Goal: Task Accomplishment & Management: Complete application form

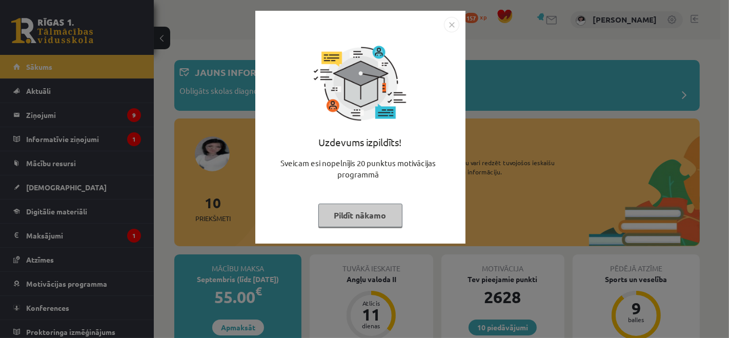
click at [363, 217] on button "Pildīt nākamo" at bounding box center [360, 215] width 84 height 24
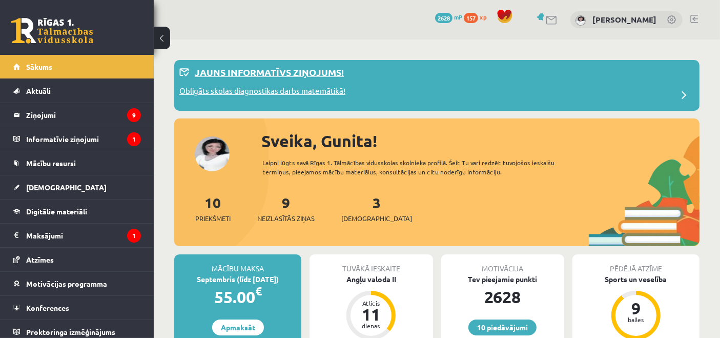
click at [399, 81] on div "Jauns informatīvs ziņojums!" at bounding box center [436, 75] width 515 height 20
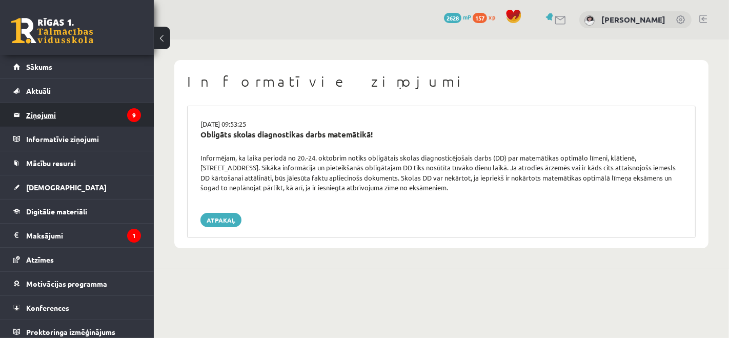
click at [86, 112] on legend "Ziņojumi 9" at bounding box center [83, 115] width 115 height 24
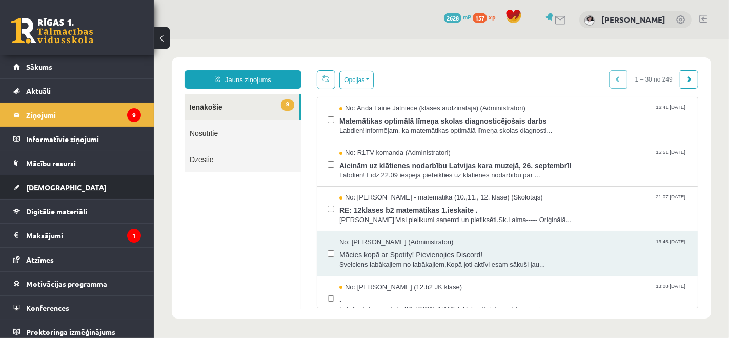
click at [65, 190] on link "[DEMOGRAPHIC_DATA]" at bounding box center [77, 187] width 128 height 24
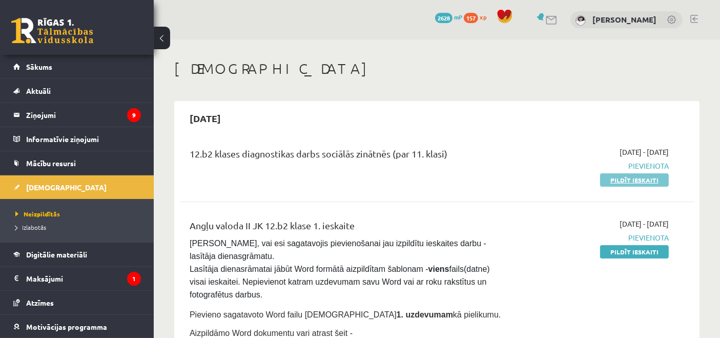
click at [620, 179] on link "Pildīt ieskaiti" at bounding box center [634, 179] width 69 height 13
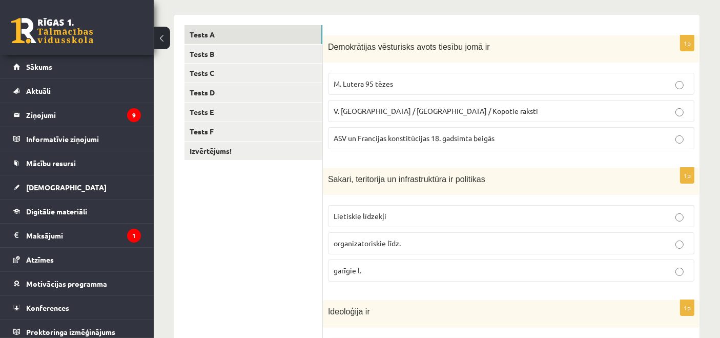
scroll to position [162, 0]
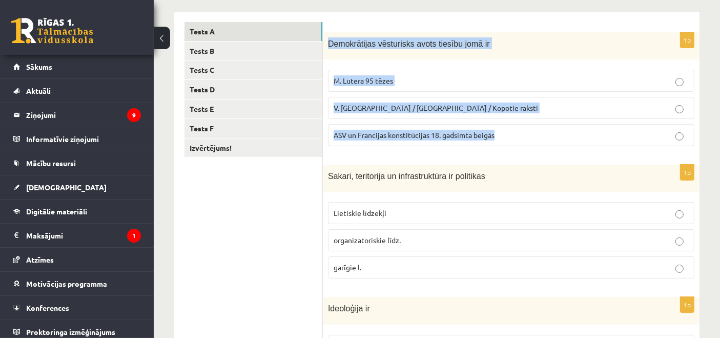
drag, startPoint x: 327, startPoint y: 39, endPoint x: 503, endPoint y: 138, distance: 202.1
click at [503, 138] on div "1p Demokrātijas vēsturisks avots tiesību jomā ir M. Lutera 95 tēzes V. Ļeņina /…" at bounding box center [511, 93] width 377 height 122
copy div "Demokrātijas vēsturisks avots tiesību jomā ir M. Lutera 95 tēzes V. Ļeņina / Uļ…"
click at [405, 126] on label "ASV un Francijas konstitūcijas 18. gadsimta beigās" at bounding box center [511, 135] width 366 height 22
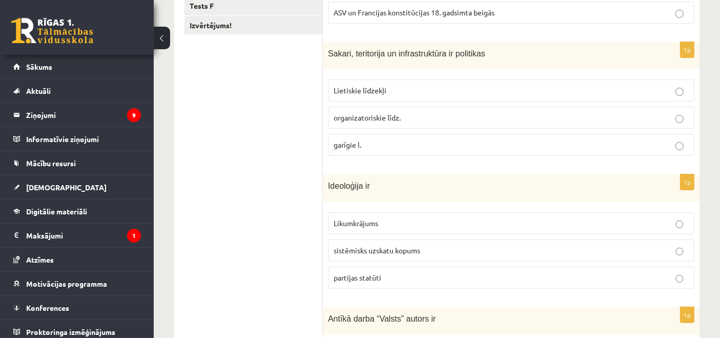
scroll to position [283, 0]
click at [463, 82] on label "Lietiskie līdzekļi" at bounding box center [511, 91] width 366 height 22
drag, startPoint x: 323, startPoint y: 49, endPoint x: 372, endPoint y: 109, distance: 77.9
click at [372, 109] on div "**********" at bounding box center [436, 231] width 525 height 683
click at [328, 59] on div "Sakari, teritorija un infrastruktūra ir politikas" at bounding box center [511, 56] width 377 height 27
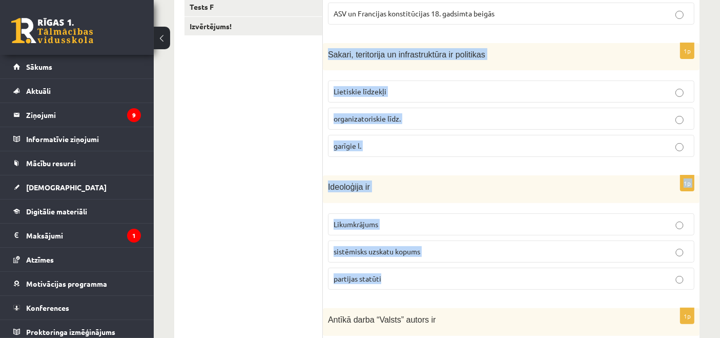
drag, startPoint x: 328, startPoint y: 54, endPoint x: 390, endPoint y: 264, distance: 219.0
click at [390, 264] on form "1p Demokrātijas vēsturisks avots tiesību jomā ir M. Lutera 95 tēzes V. Ļeņina /…" at bounding box center [511, 232] width 356 height 662
copy form "Sakari, teritorija un infrastruktūra ir politikas Lietiskie līdzekļi organizato…"
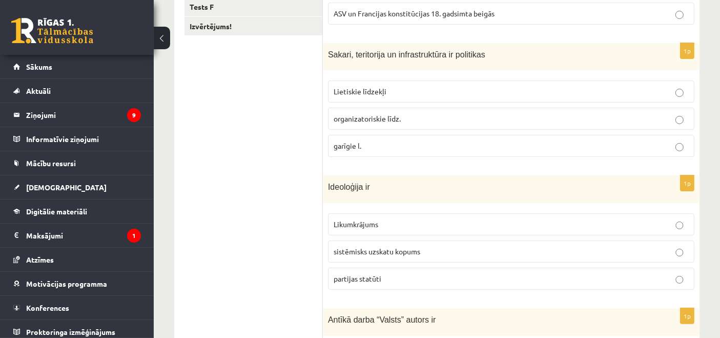
click at [277, 156] on ul "Tests A Tests B Tests C Tests D Tests E Tests F Izvērtējums!" at bounding box center [253, 232] width 138 height 662
click at [364, 242] on label "sistēmisks uzskatu kopums" at bounding box center [511, 251] width 366 height 22
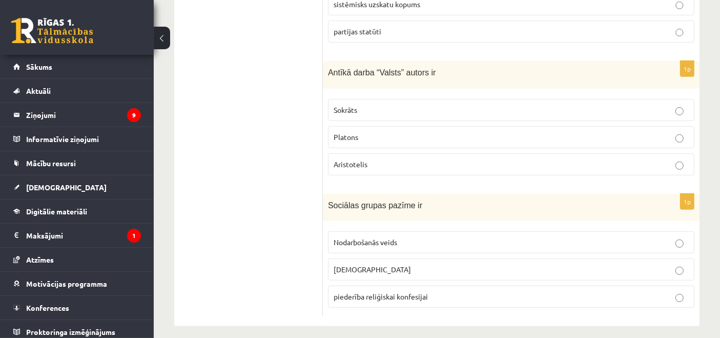
scroll to position [534, 0]
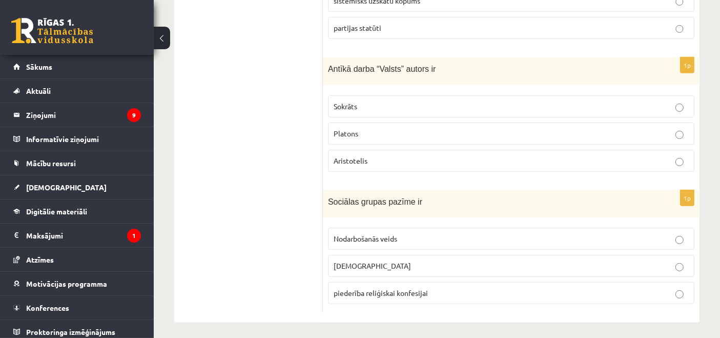
click at [362, 106] on p "Sokrāts" at bounding box center [511, 106] width 355 height 11
click at [383, 292] on span "piederība reliģiskai konfesijai" at bounding box center [381, 292] width 94 height 9
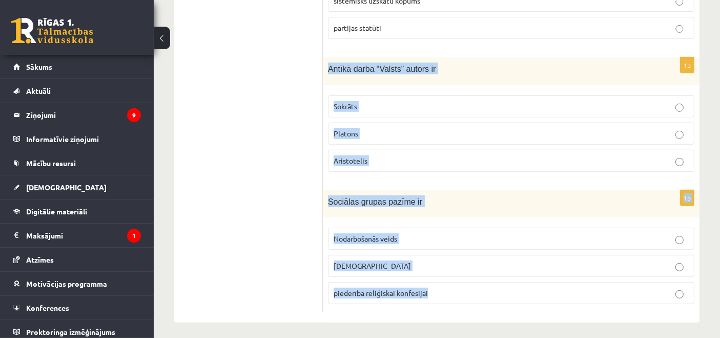
drag, startPoint x: 326, startPoint y: 64, endPoint x: 434, endPoint y: 297, distance: 257.0
copy form "Antīkā darba “Valsts” autors ir Sokrāts Platons Aristotelis 1p Sociālas grupas …"
click at [358, 128] on p "Platons" at bounding box center [511, 133] width 355 height 11
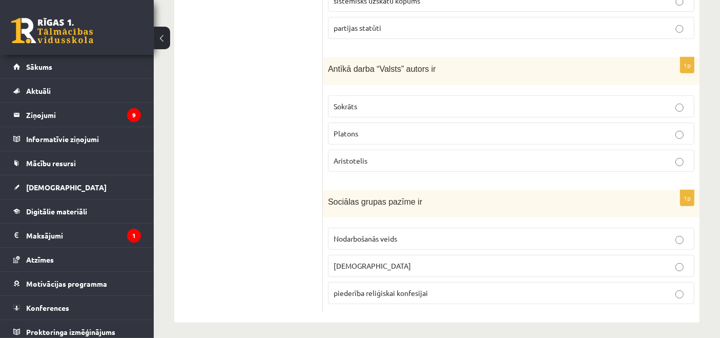
click at [363, 227] on label "Nodarbošanās veids" at bounding box center [511, 238] width 366 height 22
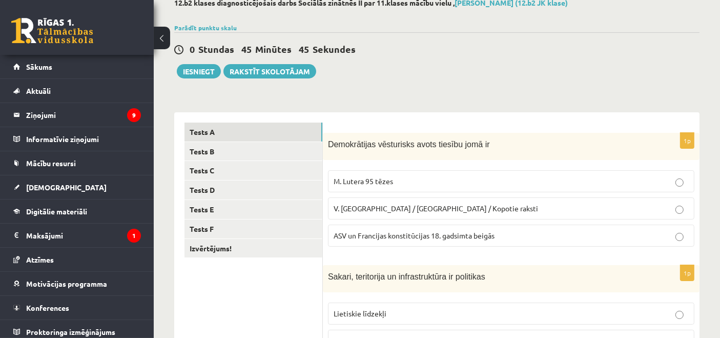
scroll to position [64, 0]
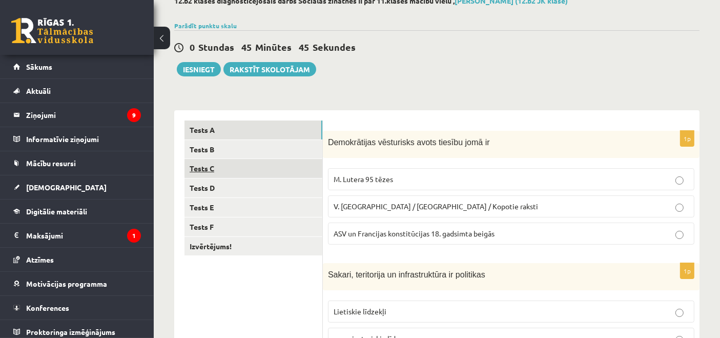
click at [277, 165] on link "Tests C" at bounding box center [253, 168] width 138 height 19
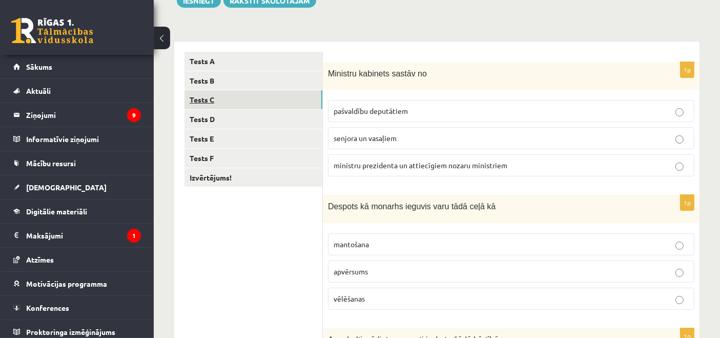
scroll to position [133, 0]
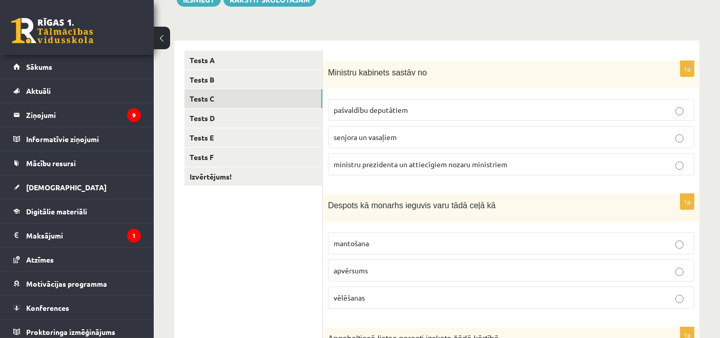
click at [477, 167] on span "ministru prezidenta un attiecīgiem nozaru ministriem" at bounding box center [421, 163] width 174 height 9
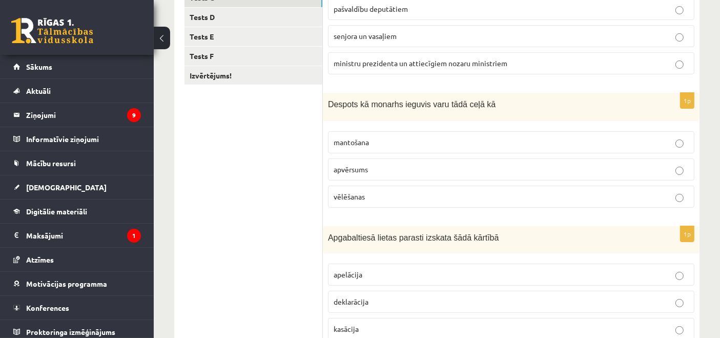
scroll to position [286, 0]
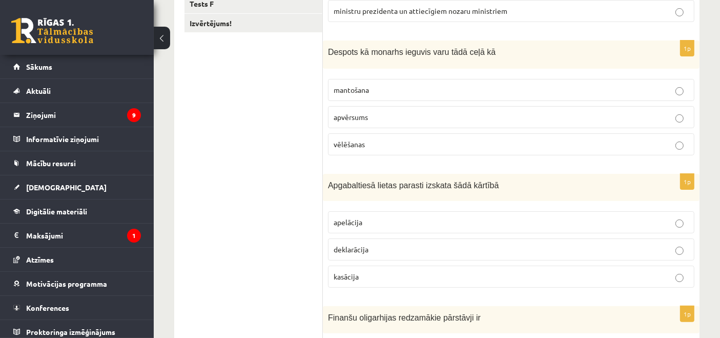
click at [376, 117] on p "apvērsums" at bounding box center [511, 117] width 355 height 11
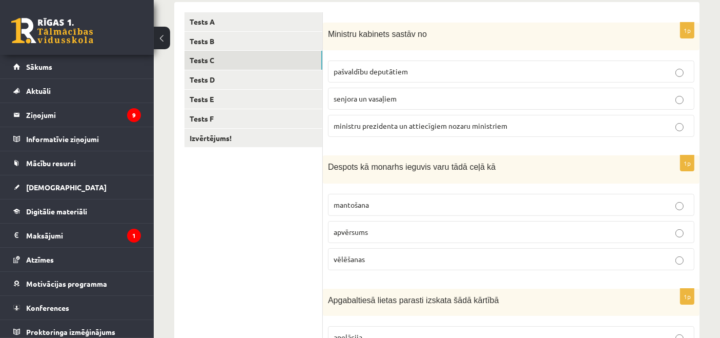
scroll to position [171, 0]
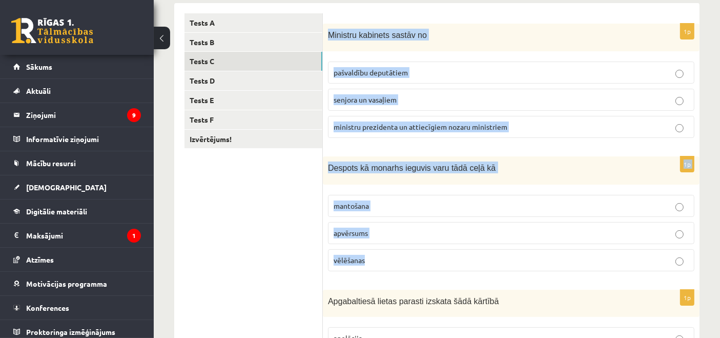
drag, startPoint x: 328, startPoint y: 34, endPoint x: 395, endPoint y: 246, distance: 222.5
copy form "Ministru kabinets sastāv no pašvaldību deputātiem senjora un vasaļiem ministru …"
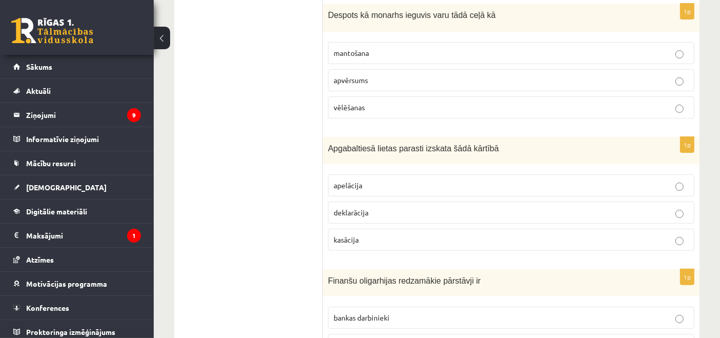
click at [344, 132] on form "1p Ministru kabinets sastāv no pašvaldību deputātiem senjora un vasaļiem minist…" at bounding box center [511, 192] width 356 height 663
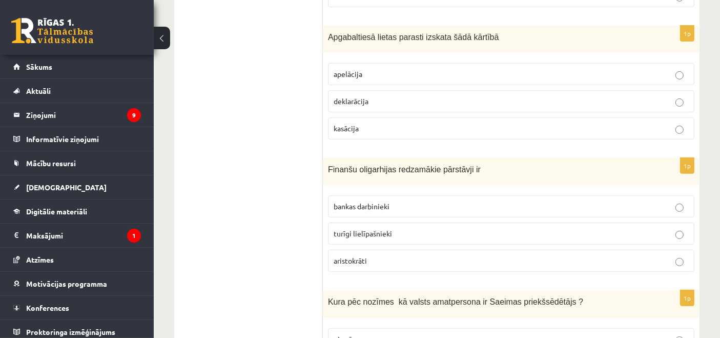
scroll to position [439, 0]
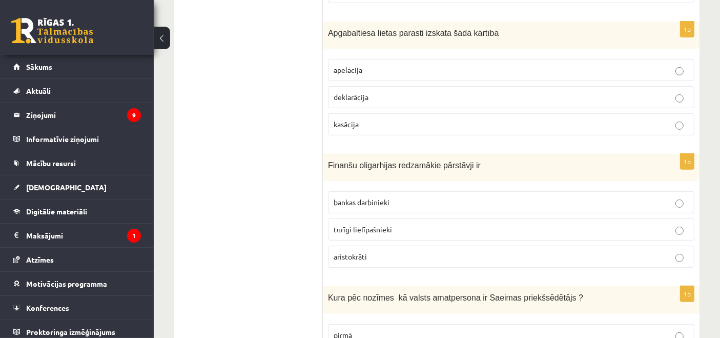
click at [258, 181] on ul "Tests A Tests B Tests C Tests D Tests E Tests F Izvērtējums!" at bounding box center [253, 76] width 138 height 663
click at [400, 67] on p "apelācija" at bounding box center [511, 70] width 355 height 11
click at [392, 203] on p "bankas darbinieki" at bounding box center [511, 202] width 355 height 11
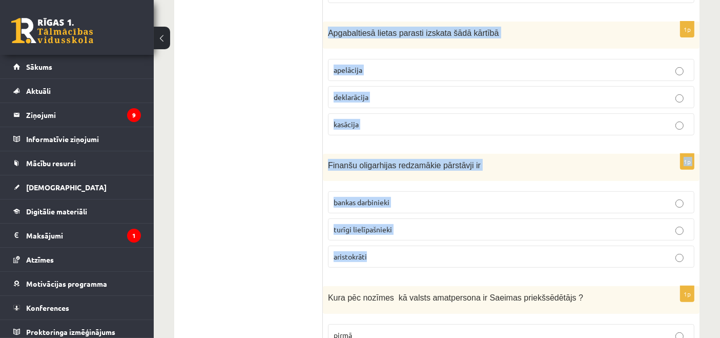
drag, startPoint x: 328, startPoint y: 30, endPoint x: 390, endPoint y: 242, distance: 221.1
click at [390, 242] on form "1p Ministru kabinets sastāv no pašvaldību deputātiem senjora un vasaļiem minist…" at bounding box center [511, 76] width 356 height 663
copy form "Apgabaltiesā lietas parasti izskata šādā kārtībā apelācija deklarācija kasācija…"
click at [381, 73] on label "apelācija" at bounding box center [511, 70] width 366 height 22
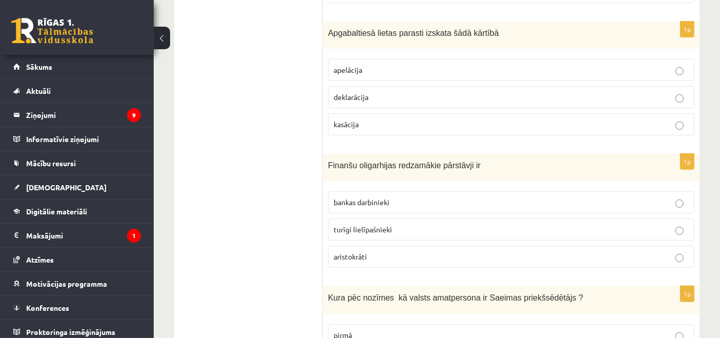
click at [378, 227] on span "turīgi lielīpašnieki" at bounding box center [363, 228] width 58 height 9
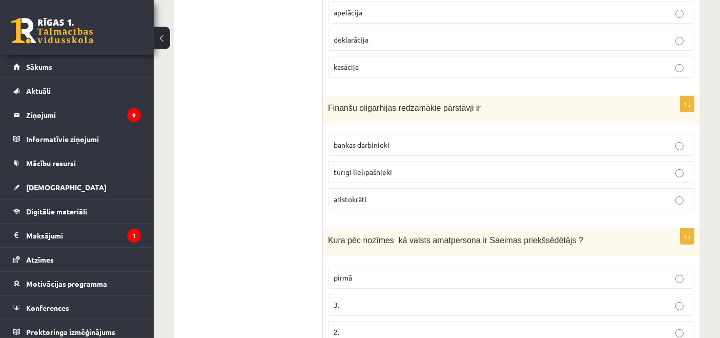
scroll to position [534, 0]
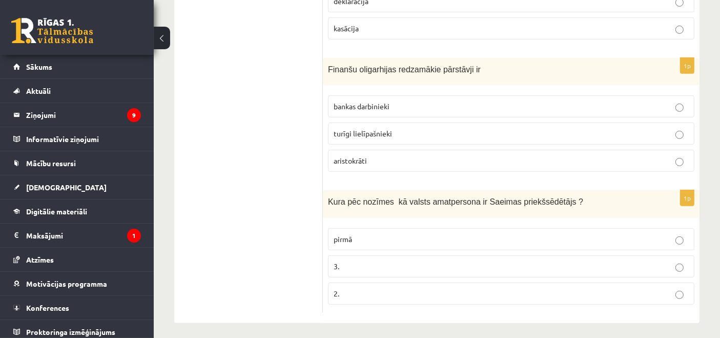
click at [392, 266] on p "3." at bounding box center [511, 266] width 355 height 11
drag, startPoint x: 316, startPoint y: 192, endPoint x: 334, endPoint y: 220, distance: 33.1
click at [330, 211] on div "Kura pēc nozīmes kā valsts amatpersona ir Saeimas priekšsēdētājs ?" at bounding box center [511, 203] width 377 height 27
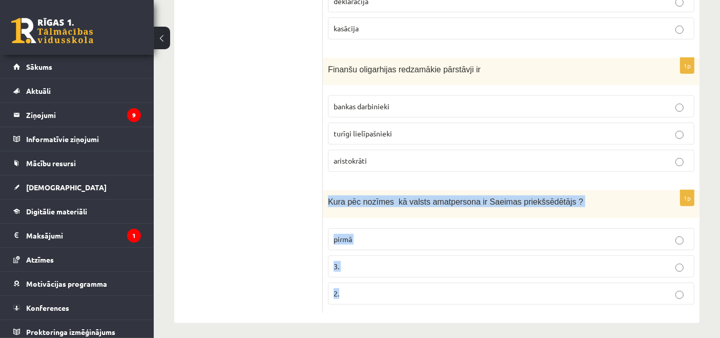
drag, startPoint x: 328, startPoint y: 194, endPoint x: 347, endPoint y: 293, distance: 101.2
click at [347, 293] on div "1p Kura pēc nozīmes kā valsts amatpersona ir Saeimas priekšsēdētājs ? pirmā 3. …" at bounding box center [511, 251] width 377 height 122
copy div "Kura pēc nozīmes kā valsts amatpersona ir Saeimas priekšsēdētājs ? pirmā 3. 2."
click at [351, 282] on label "2." at bounding box center [511, 293] width 366 height 22
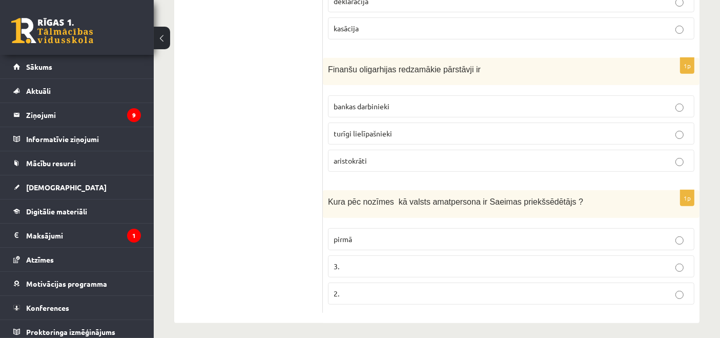
scroll to position [446, 0]
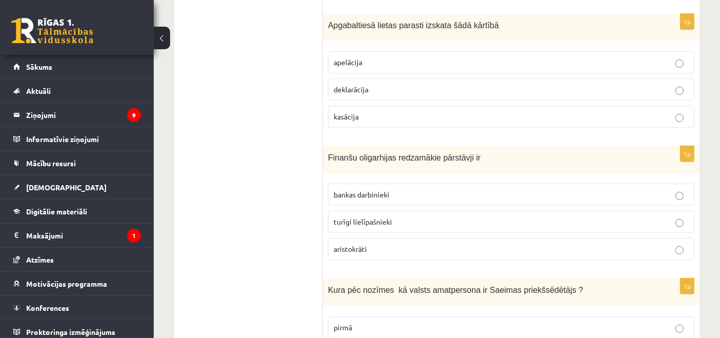
click at [259, 210] on ul "Tests A Tests B Tests C Tests D Tests E Tests F Izvērtējums!" at bounding box center [253, 69] width 138 height 663
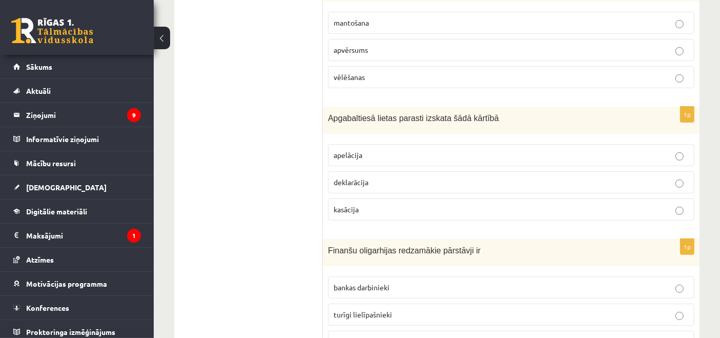
click at [224, 251] on ul "Tests A Tests B Tests C Tests D Tests E Tests F Izvērtējums!" at bounding box center [253, 161] width 138 height 663
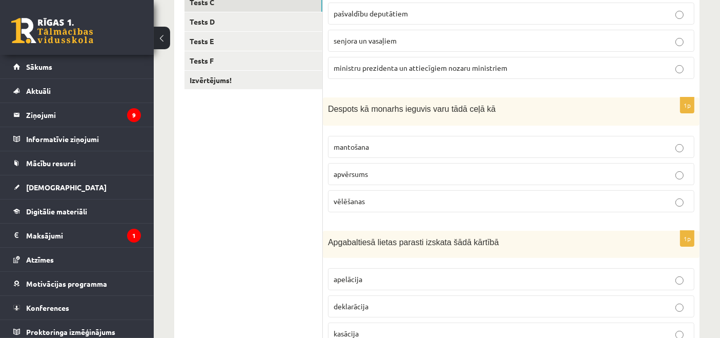
click at [225, 247] on ul "Tests A Tests B Tests C Tests D Tests E Tests F Izvērtējums!" at bounding box center [253, 285] width 138 height 663
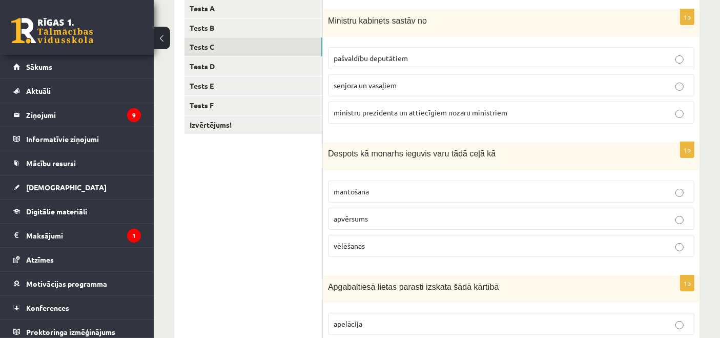
scroll to position [167, 0]
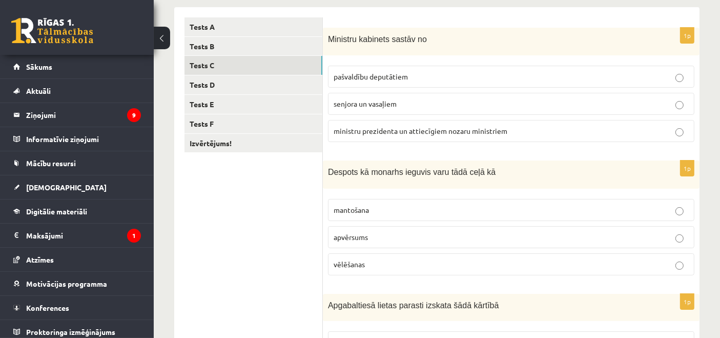
click at [284, 87] on link "Tests D" at bounding box center [253, 84] width 138 height 19
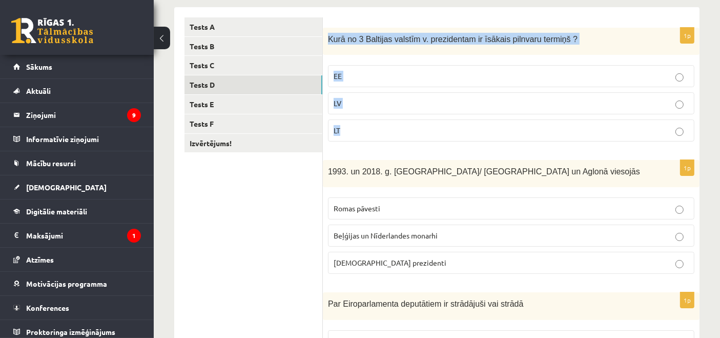
drag, startPoint x: 325, startPoint y: 39, endPoint x: 360, endPoint y: 118, distance: 85.8
click at [360, 118] on div "1p Kurā no 3 Baltijas valstīm v. prezidentam ir īsākais pilnvaru termiņš ? EE L…" at bounding box center [511, 89] width 377 height 122
copy div "Kurā no 3 Baltijas valstīm v. prezidentam ir īsākais pilnvaru termiņš ? EE LV LT"
click at [416, 103] on p "LV" at bounding box center [511, 103] width 355 height 11
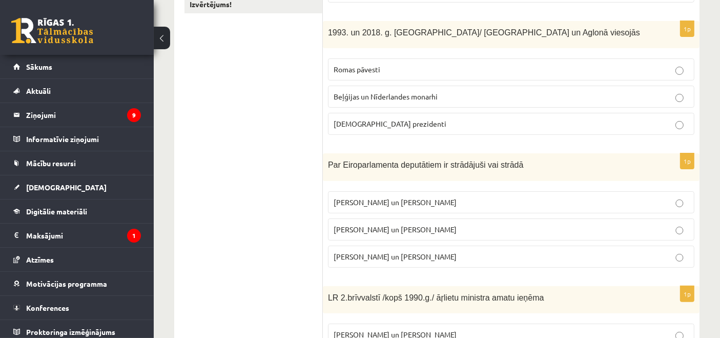
scroll to position [323, 0]
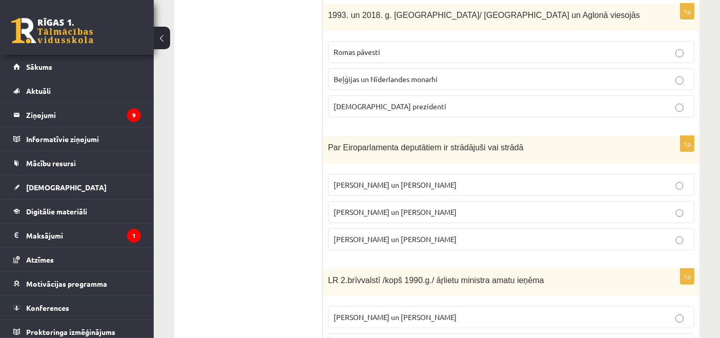
click at [423, 53] on p "Romas pāvesti" at bounding box center [511, 52] width 355 height 11
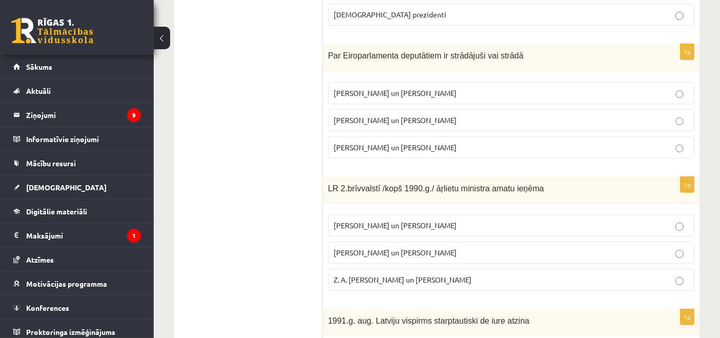
click at [238, 159] on ul "Tests A Tests B Tests C Tests D Tests E Tests F Izvērtējums!" at bounding box center [253, 99] width 138 height 661
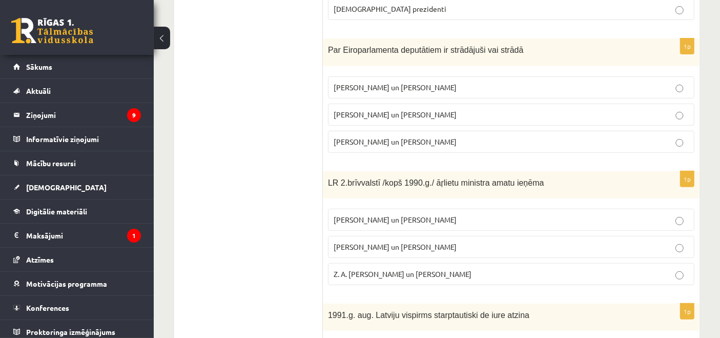
scroll to position [421, 0]
click at [230, 215] on ul "Tests A Tests B Tests C Tests D Tests E Tests F Izvērtējums!" at bounding box center [253, 93] width 138 height 661
click at [413, 109] on p "I. Vaidere un N. Ušakovs" at bounding box center [511, 113] width 355 height 11
click at [394, 235] on label "A. Pabriks un J Jurkāns" at bounding box center [511, 246] width 366 height 22
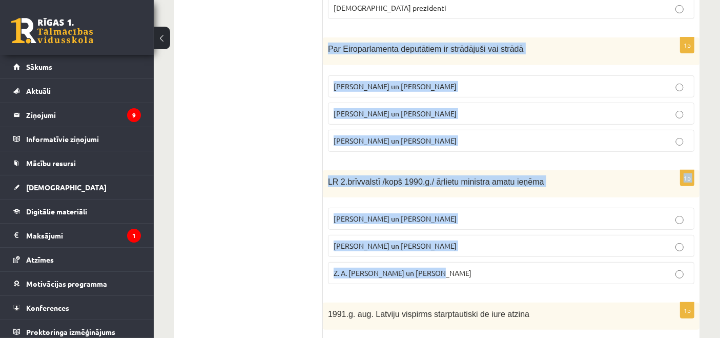
drag, startPoint x: 323, startPoint y: 49, endPoint x: 437, endPoint y: 261, distance: 241.1
click at [439, 266] on form "1p Kurā no 3 Baltijas valstīm v. prezidentam ir īsākais pilnvaru termiņš ? EE L…" at bounding box center [511, 93] width 356 height 661
copy form "Par Eiroparlamenta deputātiem ir strādājuši vai strādā V. Koziols un A. Kalvīti…"
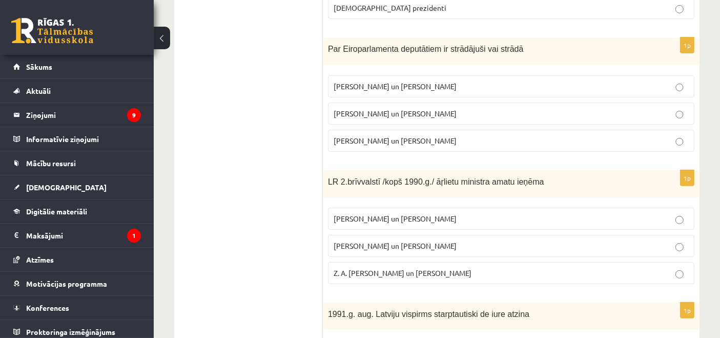
click at [278, 157] on ul "Tests A Tests B Tests C Tests D Tests E Tests F Izvērtējums!" at bounding box center [253, 93] width 138 height 661
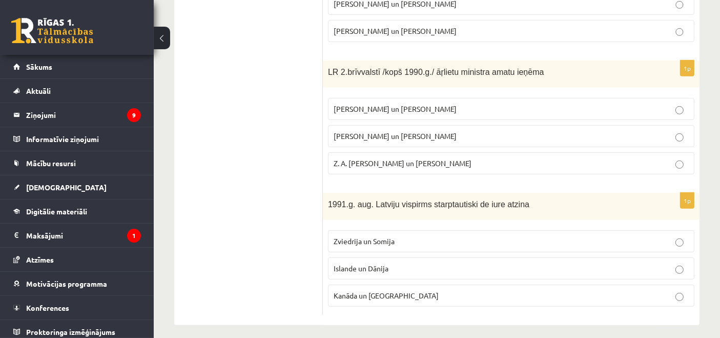
scroll to position [533, 0]
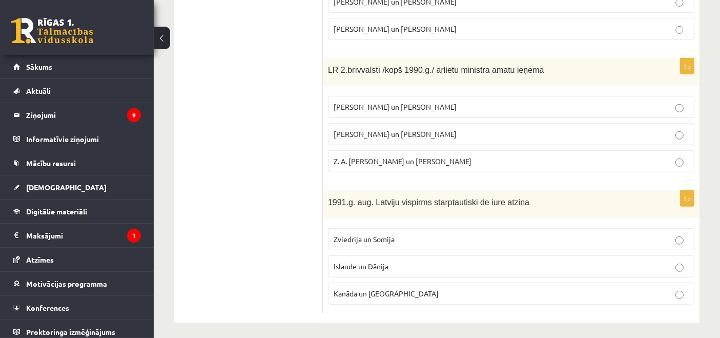
click at [392, 236] on span "Zviedrija un Somija" at bounding box center [364, 238] width 61 height 9
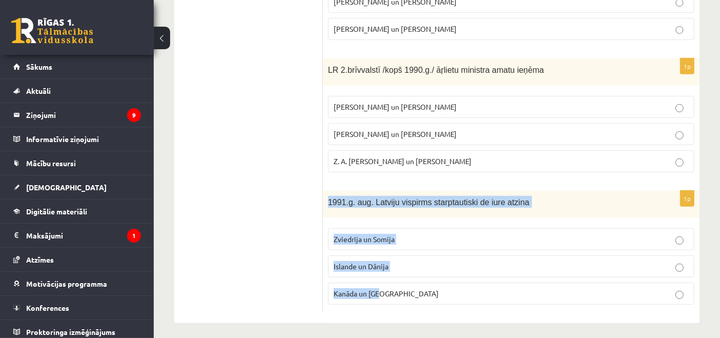
drag, startPoint x: 326, startPoint y: 191, endPoint x: 412, endPoint y: 279, distance: 122.8
click at [412, 279] on div "1p 1991.g. aug. Latviju vispirms starptautiski de iure atzina Zviedrija un Somi…" at bounding box center [511, 252] width 377 height 122
copy div "1991.g. aug. Latviju vispirms starptautiski de iure atzina Zviedrija un Somija …"
click at [386, 255] on label "Islande un Dānija" at bounding box center [511, 266] width 366 height 22
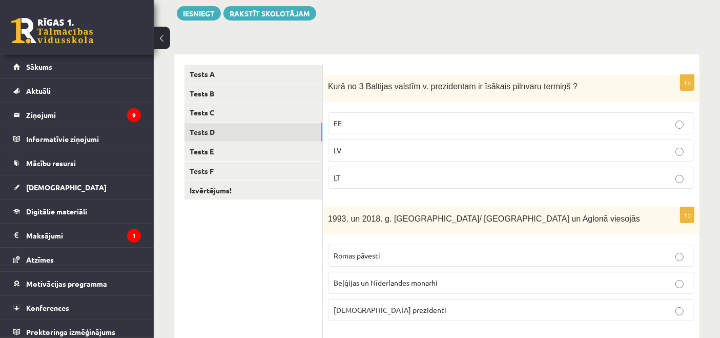
scroll to position [121, 0]
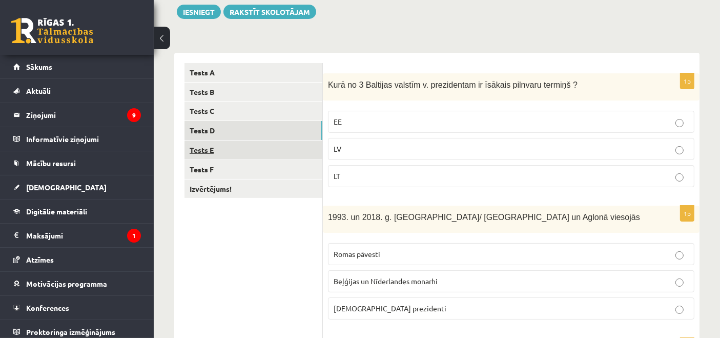
click at [304, 147] on link "Tests E" at bounding box center [253, 149] width 138 height 19
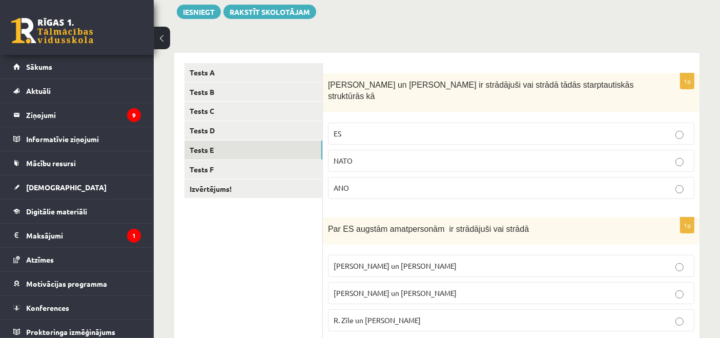
click at [349, 128] on p "ES" at bounding box center [511, 133] width 355 height 11
click at [370, 288] on span "Vaira Vīķe- Freiberga un N.Ušakovs" at bounding box center [395, 292] width 123 height 9
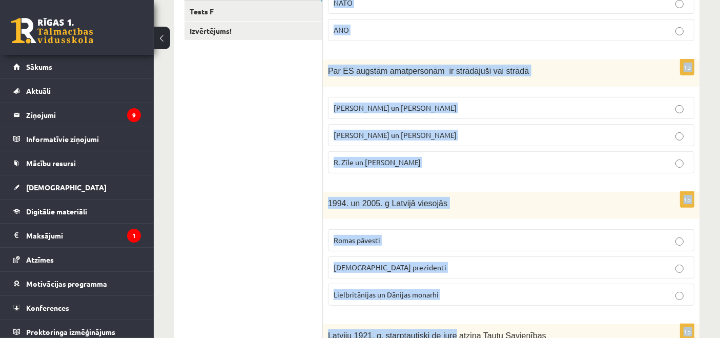
scroll to position [316, 0]
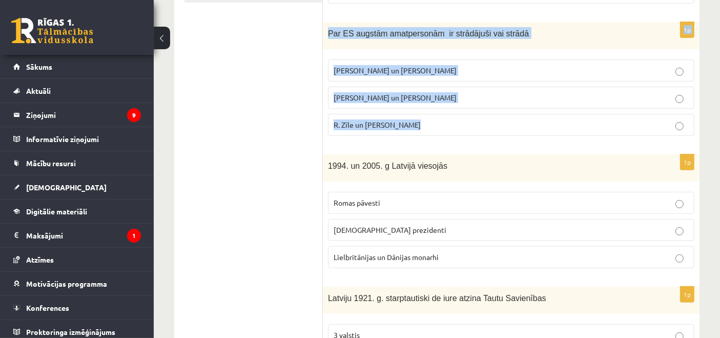
drag, startPoint x: 329, startPoint y: 87, endPoint x: 449, endPoint y: 125, distance: 126.2
click at [449, 125] on form "1p S. Kalniete un V. Dombrovskis ir strādājuši vai strādā tādās starptautiskās …" at bounding box center [511, 204] width 356 height 673
copy form "S. Kalniete un V. Dombrovskis ir strādājuši vai strādā tādās starptautiskās str…"
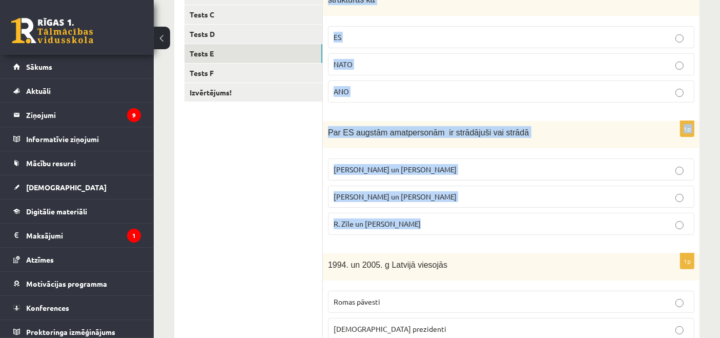
scroll to position [211, 0]
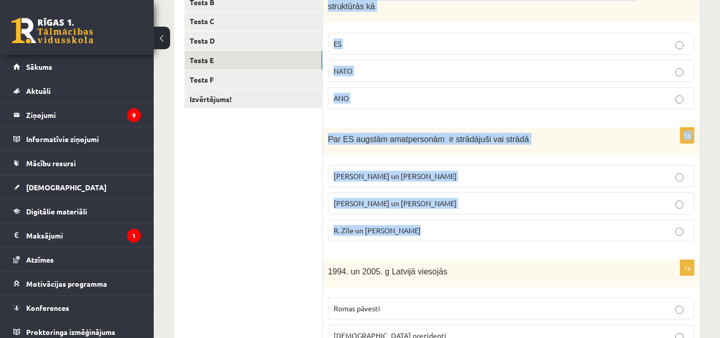
click at [372, 219] on label "R. Zīle un V.Dombrovskis" at bounding box center [511, 230] width 366 height 22
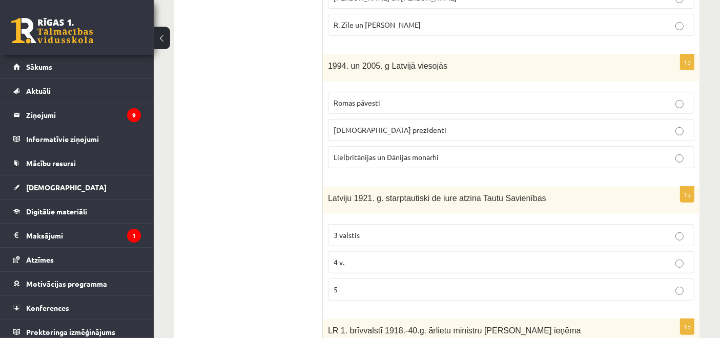
scroll to position [419, 0]
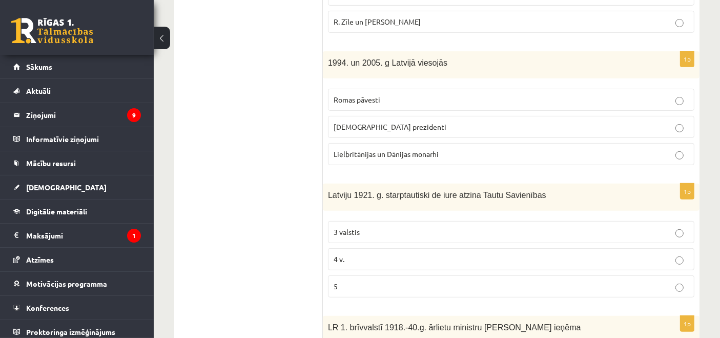
click at [262, 169] on ul "Tests A Tests B Tests C Tests D Tests E Tests F Izvērtējums!" at bounding box center [253, 101] width 138 height 673
click at [464, 119] on label "ASV prezidenti" at bounding box center [511, 127] width 366 height 22
click at [424, 226] on p "3 valstis" at bounding box center [511, 231] width 355 height 11
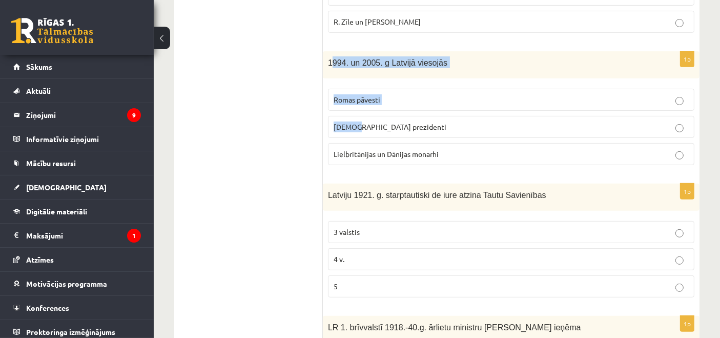
drag, startPoint x: 333, startPoint y: 52, endPoint x: 355, endPoint y: 103, distance: 56.0
click at [355, 103] on div "1p 1994. un 2005. g Latvijā viesojās Romas pāvesti ASV prezidenti Lielbritānija…" at bounding box center [511, 112] width 377 height 122
click at [330, 58] on span "1994. un 2005. g Latvijā viesojās" at bounding box center [387, 62] width 119 height 9
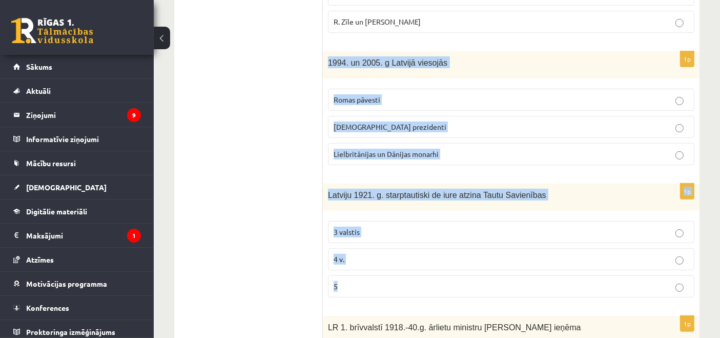
drag, startPoint x: 327, startPoint y: 46, endPoint x: 393, endPoint y: 258, distance: 222.3
click at [393, 259] on form "1p S. Kalniete un V. Dombrovskis ir strādājuši vai strādā tādās starptautiskās …" at bounding box center [511, 101] width 356 height 673
click at [364, 281] on p "5" at bounding box center [511, 286] width 355 height 11
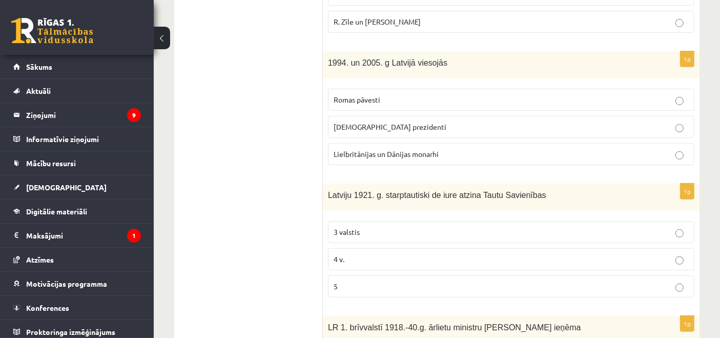
click at [417, 94] on p "Romas pāvesti" at bounding box center [511, 99] width 355 height 11
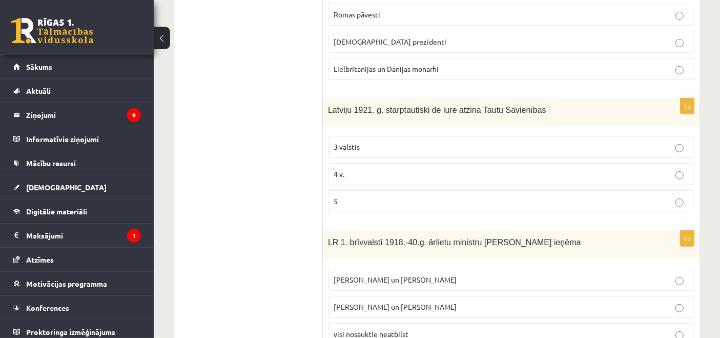
scroll to position [533, 0]
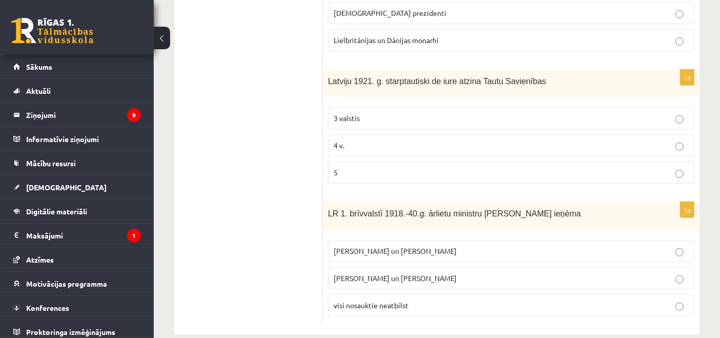
click at [442, 273] on p "E. Rinkēvičs un A. Pabriks" at bounding box center [511, 278] width 355 height 11
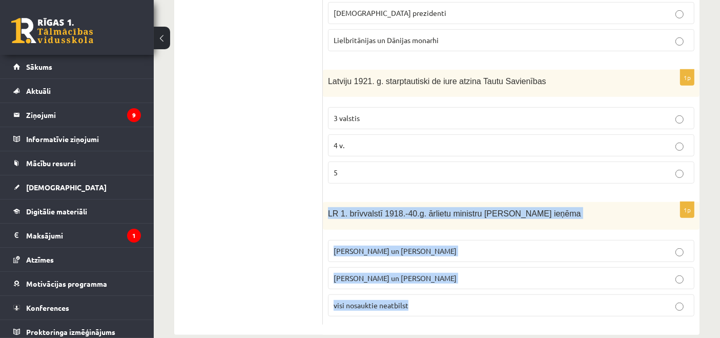
drag, startPoint x: 328, startPoint y: 197, endPoint x: 409, endPoint y: 276, distance: 113.0
click at [409, 276] on div "1p LR 1. brīvvalstī 1918.-40.g. ārlietu ministru amatu ieņēma Z. Meierovics un …" at bounding box center [511, 263] width 377 height 122
click at [342, 240] on label "Z. Meierovics un V. Munters" at bounding box center [511, 251] width 366 height 22
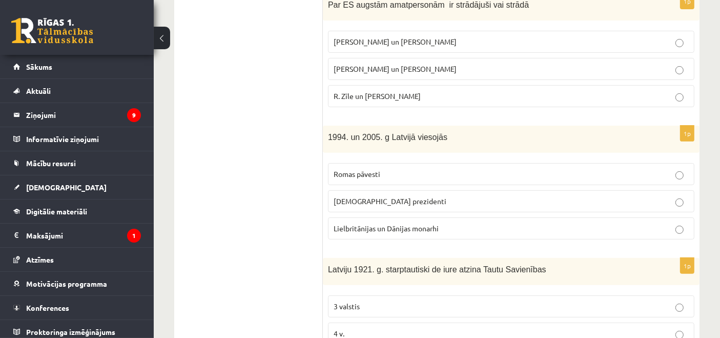
click at [257, 256] on ul "Tests A Tests B Tests C Tests D Tests E Tests F Izvērtējums!" at bounding box center [253, 175] width 138 height 673
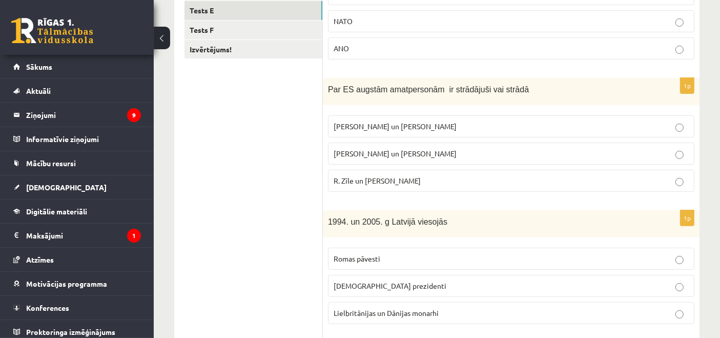
scroll to position [224, 0]
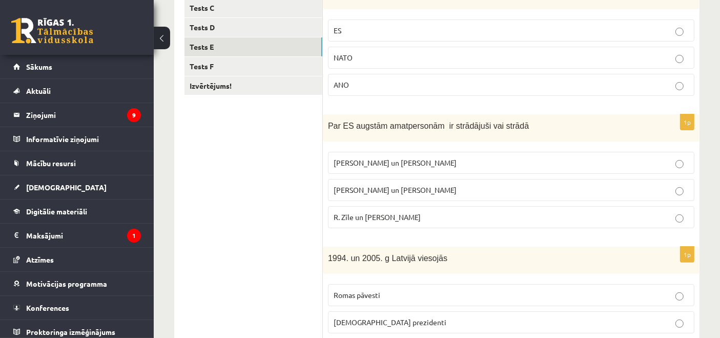
click at [247, 165] on ul "Tests A Tests B Tests C Tests D Tests E Tests F Izvērtējums!" at bounding box center [253, 296] width 138 height 673
click at [275, 69] on link "Tests F" at bounding box center [253, 66] width 138 height 19
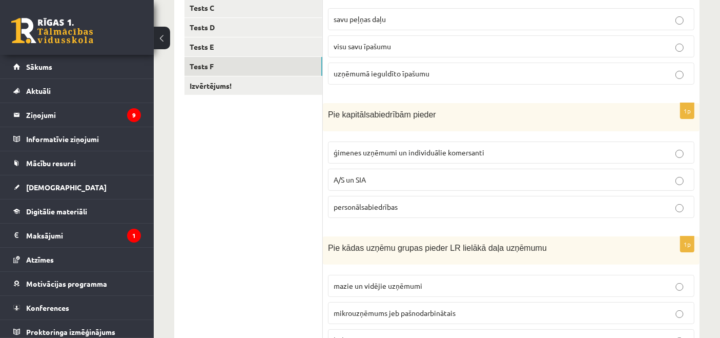
click at [359, 175] on span "A/S un SIA" at bounding box center [350, 179] width 32 height 9
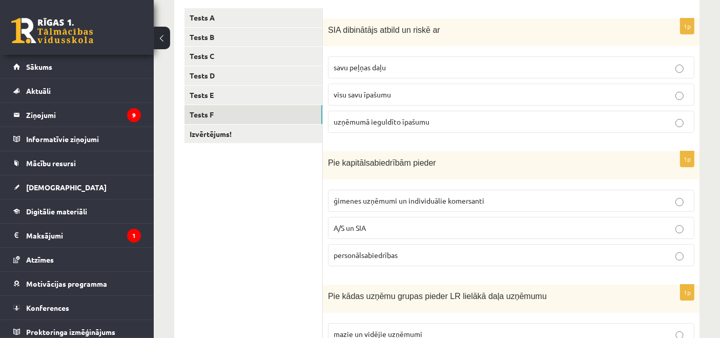
scroll to position [170, 0]
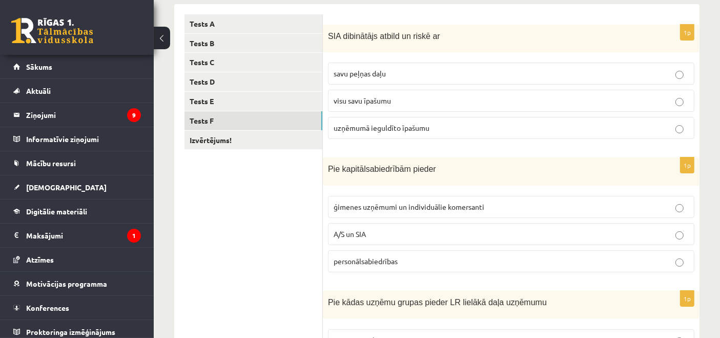
click at [428, 95] on p "visu savu īpašumu" at bounding box center [511, 100] width 355 height 11
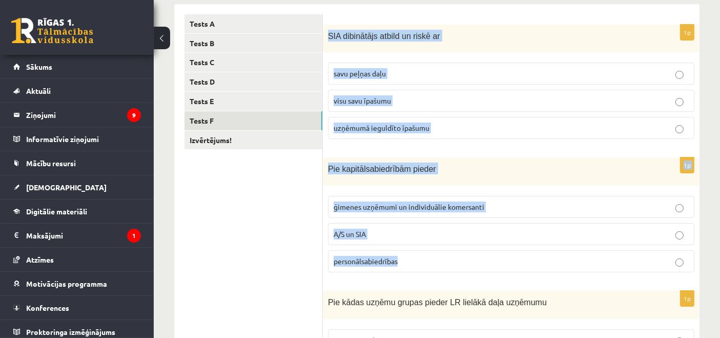
drag, startPoint x: 329, startPoint y: 40, endPoint x: 446, endPoint y: 265, distance: 253.9
click at [426, 134] on label "uzņēmumā ieguldīto īpašumu" at bounding box center [511, 128] width 366 height 22
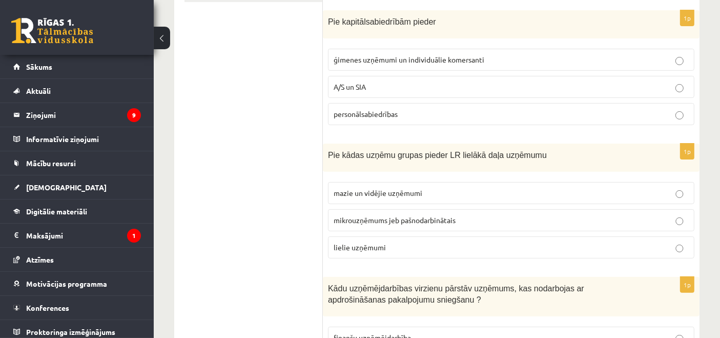
click at [312, 149] on ul "Tests A Tests B Tests C Tests D Tests E Tests F Izvērtējums!" at bounding box center [253, 205] width 138 height 677
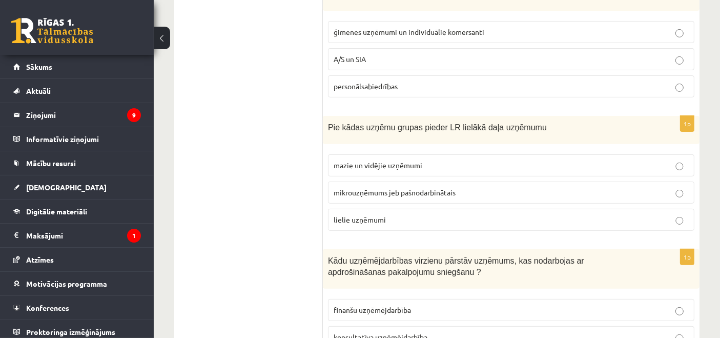
scroll to position [402, 0]
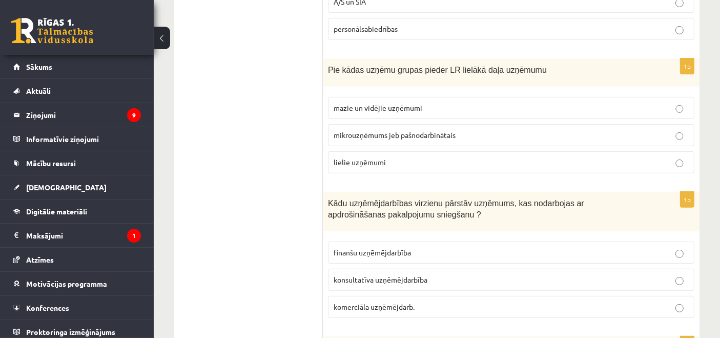
click at [389, 137] on label "mikrouzņēmums jeb pašnodarbinātais" at bounding box center [511, 135] width 366 height 22
click at [394, 275] on span "konsultatīva uzņēmējdarbība" at bounding box center [381, 279] width 94 height 9
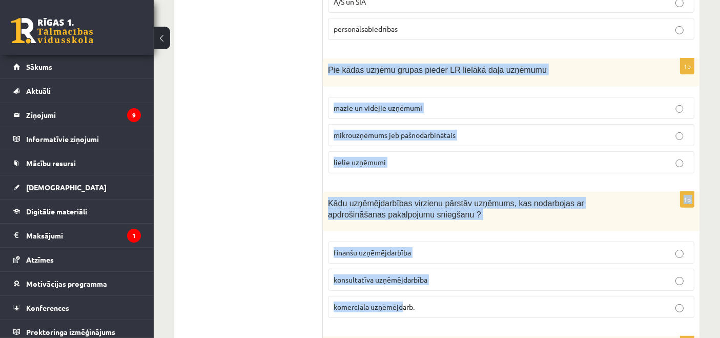
drag, startPoint x: 326, startPoint y: 66, endPoint x: 404, endPoint y: 298, distance: 244.6
click at [404, 298] on form "1p SIA dibinātājs atbild un riskē ar savu peļņas daļu visu savu īpašumu uzņēmum…" at bounding box center [511, 120] width 356 height 677
click at [404, 302] on span "komerciāla uzņēmējdarb." at bounding box center [374, 306] width 81 height 9
drag, startPoint x: 327, startPoint y: 58, endPoint x: 429, endPoint y: 278, distance: 243.0
click at [435, 287] on form "1p SIA dibinātājs atbild un riskē ar savu peļņas daļu visu savu īpašumu uzņēmum…" at bounding box center [511, 120] width 356 height 677
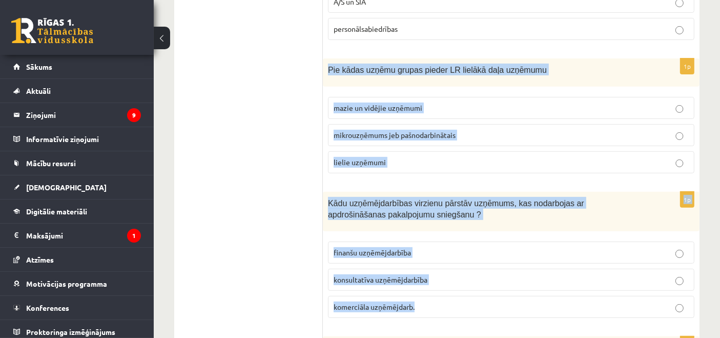
click at [376, 252] on span "finanšu uzņēmējdarbība" at bounding box center [372, 251] width 77 height 9
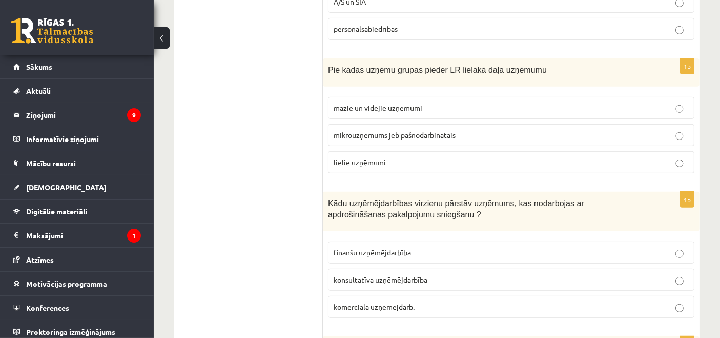
click at [424, 102] on p "mazie un vidējie uzņēmumi" at bounding box center [511, 107] width 355 height 11
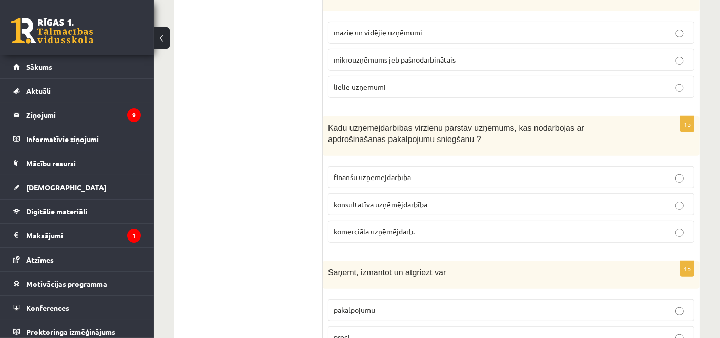
scroll to position [545, 0]
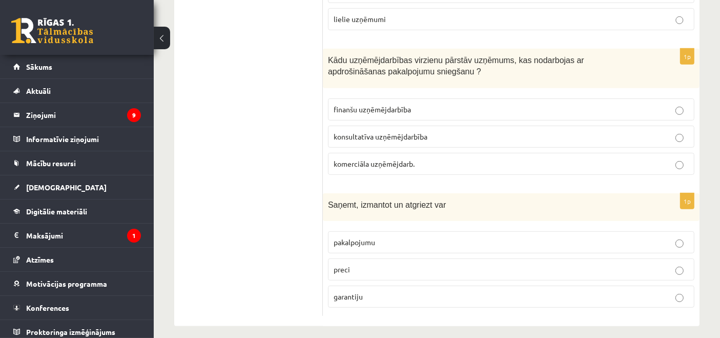
click at [456, 267] on p "preci" at bounding box center [511, 269] width 355 height 11
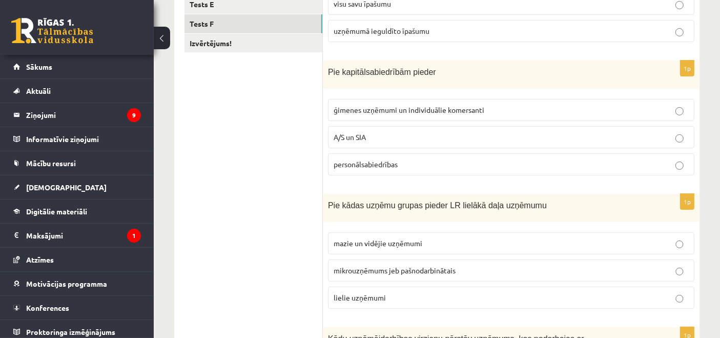
click at [265, 254] on ul "Tests A Tests B Tests C Tests D Tests E Tests F Izvērtējums!" at bounding box center [253, 256] width 138 height 677
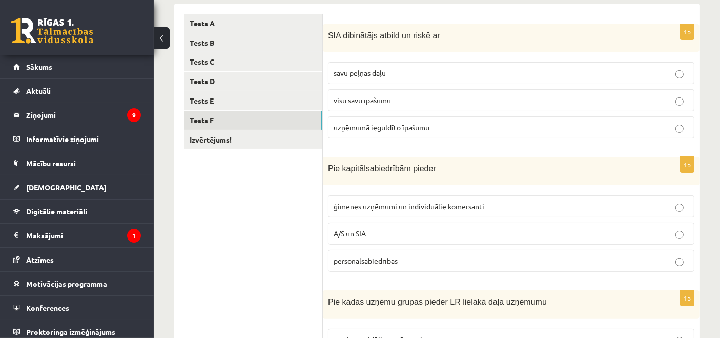
scroll to position [161, 0]
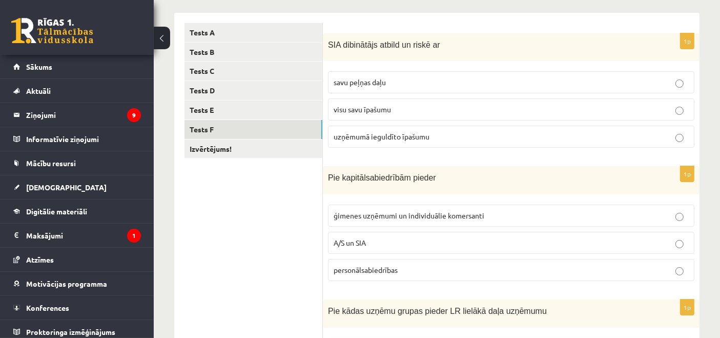
click at [306, 46] on link "Tests B" at bounding box center [253, 52] width 138 height 19
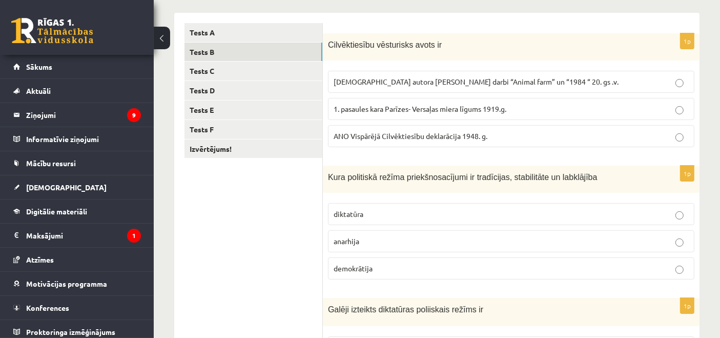
click at [365, 128] on label "ANO Vispārējā Cilvēktiesību deklarācija 1948. g." at bounding box center [511, 136] width 366 height 22
click at [373, 242] on p "anarhija" at bounding box center [511, 241] width 355 height 11
click at [379, 270] on p "demokrātija" at bounding box center [511, 268] width 355 height 11
drag, startPoint x: 327, startPoint y: 44, endPoint x: 364, endPoint y: 172, distance: 133.3
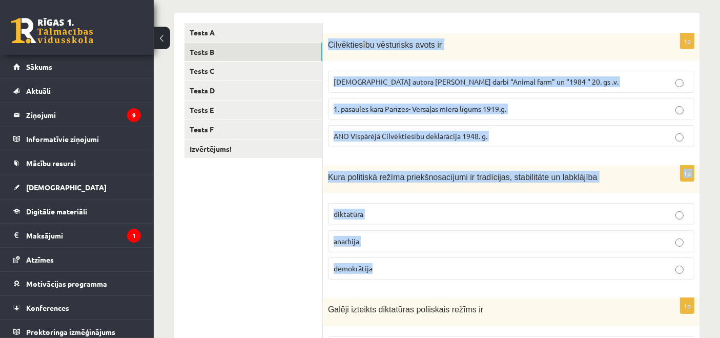
drag, startPoint x: 364, startPoint y: 172, endPoint x: 389, endPoint y: 255, distance: 87.2
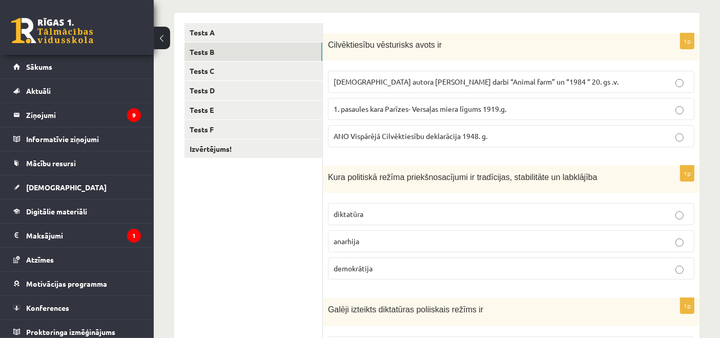
drag, startPoint x: 728, startPoint y: 157, endPoint x: 711, endPoint y: 254, distance: 98.3
click at [711, 254] on div "**********" at bounding box center [437, 297] width 566 height 837
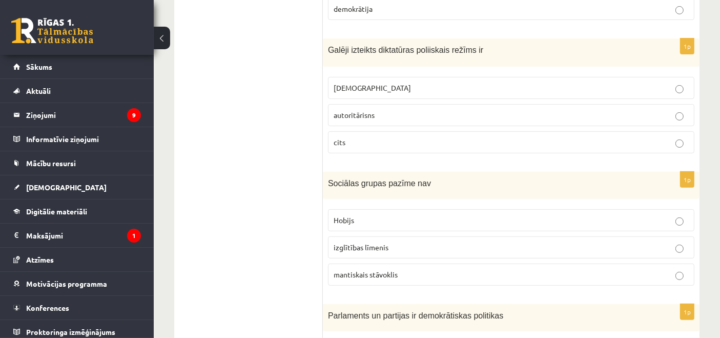
scroll to position [422, 0]
click at [590, 81] on p "totalitārisms" at bounding box center [511, 86] width 355 height 11
click at [537, 216] on p "Hobijs" at bounding box center [511, 218] width 355 height 11
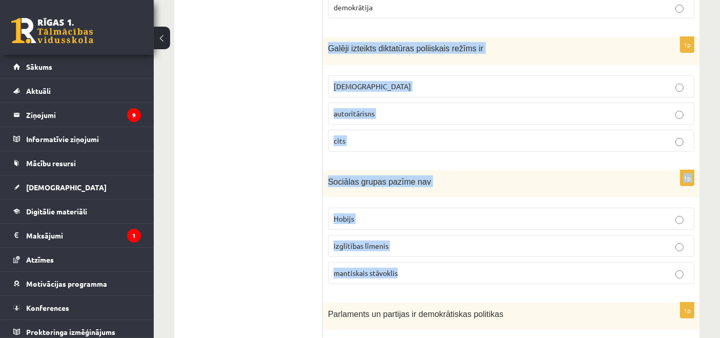
drag, startPoint x: 328, startPoint y: 46, endPoint x: 425, endPoint y: 264, distance: 239.0
click at [425, 264] on form "1p Cilvēktiesību vēsturisks avots ir Angļu autora George Orwell darbi “Animal f…" at bounding box center [511, 93] width 356 height 662
click at [381, 215] on p "Hobijs" at bounding box center [511, 218] width 355 height 11
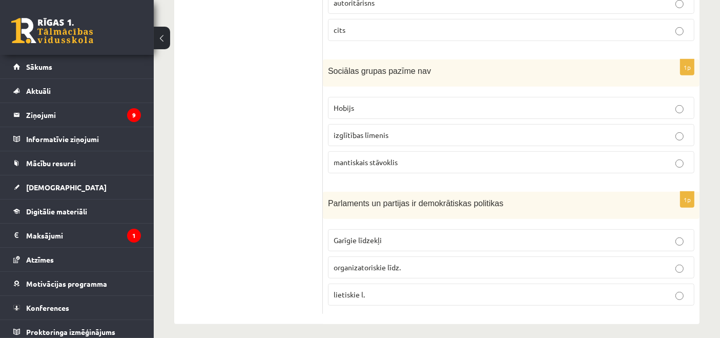
scroll to position [534, 0]
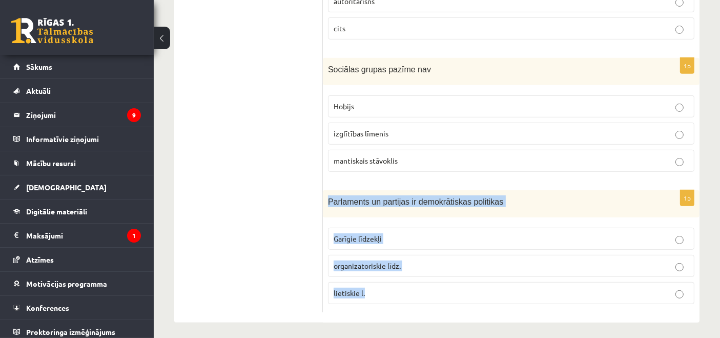
drag, startPoint x: 328, startPoint y: 199, endPoint x: 384, endPoint y: 293, distance: 109.8
click at [384, 293] on div "1p Parlaments un partijas ir demokrātiskas politikas Garīgie līdzekļi organizat…" at bounding box center [511, 251] width 377 height 122
click at [468, 260] on p "organizatoriskie līdz." at bounding box center [511, 265] width 355 height 11
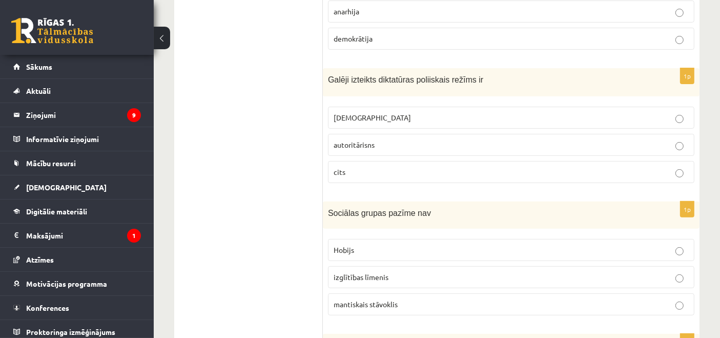
click at [264, 242] on ul "Tests A Tests B Tests C Tests D Tests E Tests F Izvērtējums!" at bounding box center [253, 125] width 138 height 662
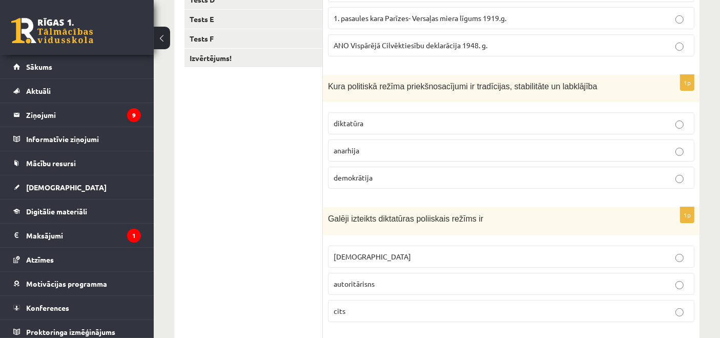
scroll to position [201, 0]
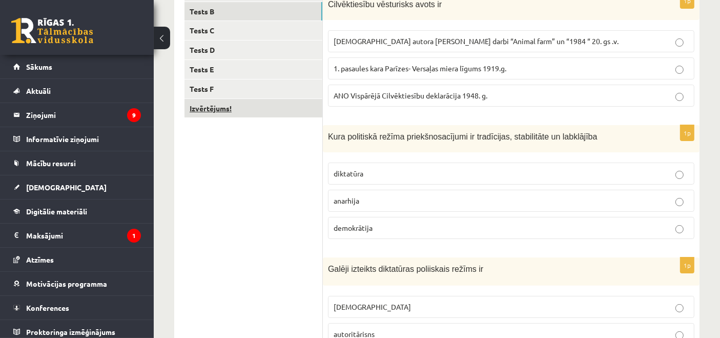
click at [308, 110] on link "Izvērtējums!" at bounding box center [253, 108] width 138 height 19
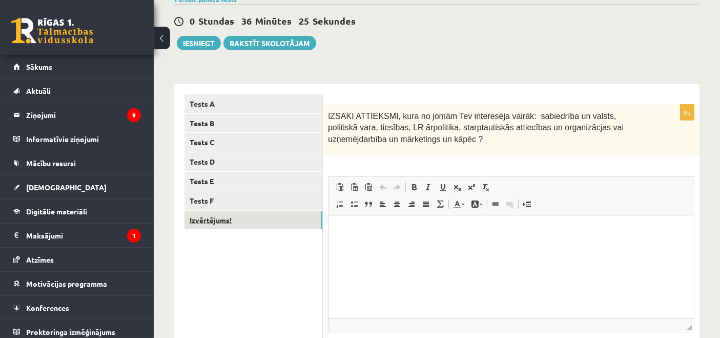
scroll to position [89, 0]
click at [271, 297] on ul "Tests A Tests B Tests C Tests D Tests E Tests F Izvērtējums!" at bounding box center [253, 242] width 138 height 295
click at [193, 34] on div "0 Stundas 36 Minūtes 22 Sekundes Ieskaite saglabāta! Iesniegt Rakstīt skolotājam" at bounding box center [436, 28] width 525 height 46
click at [195, 40] on button "Iesniegt" at bounding box center [199, 43] width 44 height 14
click at [438, 237] on html at bounding box center [510, 230] width 365 height 31
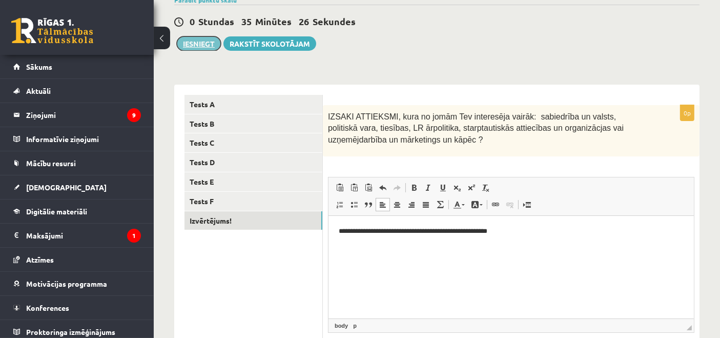
click at [214, 44] on button "Iesniegt" at bounding box center [199, 43] width 44 height 14
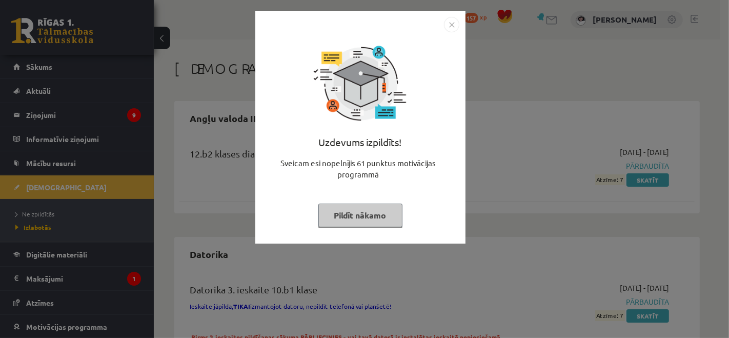
click at [385, 219] on button "Pildīt nākamo" at bounding box center [360, 215] width 84 height 24
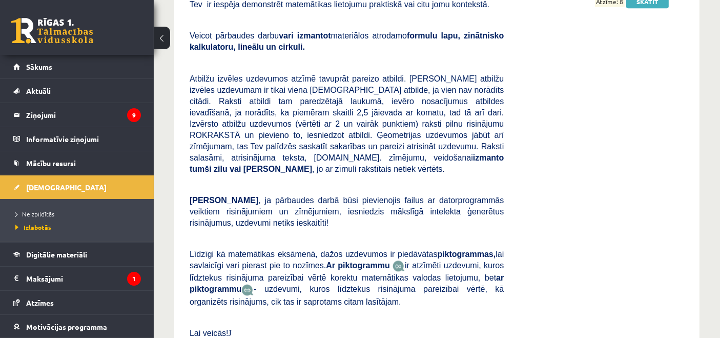
scroll to position [2613, 0]
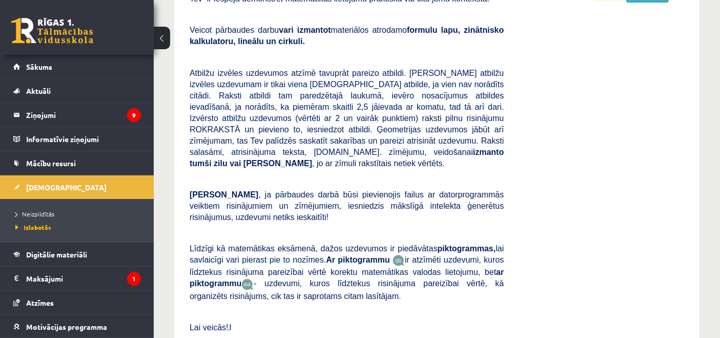
drag, startPoint x: 719, startPoint y: 200, endPoint x: 726, endPoint y: 214, distance: 15.4
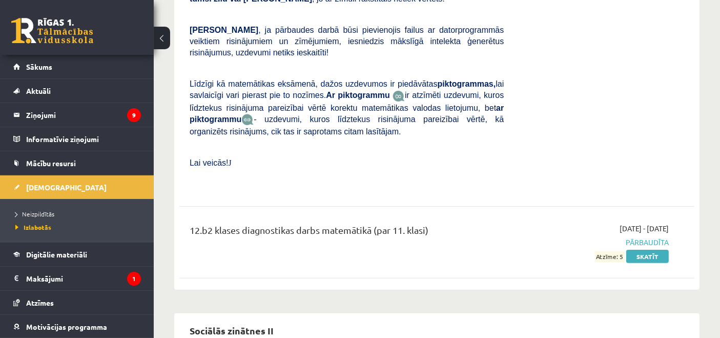
scroll to position [4146, 0]
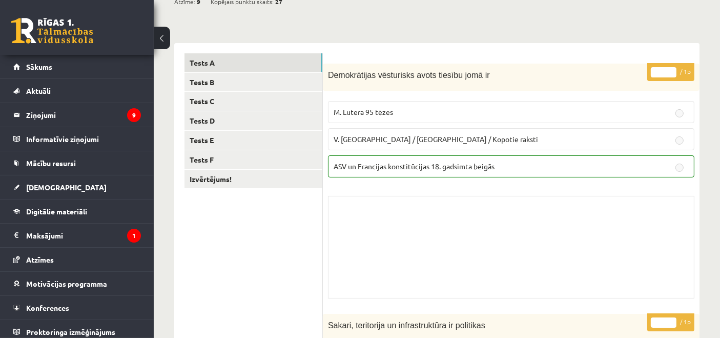
scroll to position [97, 0]
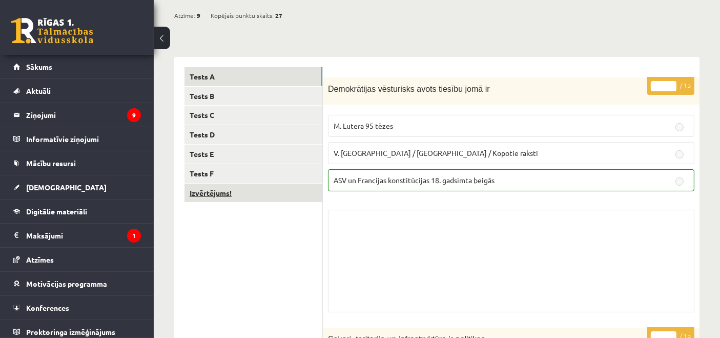
click at [303, 186] on link "Izvērtējums!" at bounding box center [253, 192] width 138 height 19
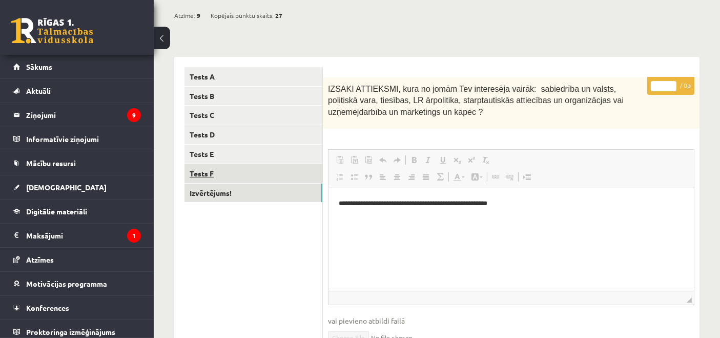
scroll to position [0, 0]
click at [300, 171] on link "Tests F" at bounding box center [253, 173] width 138 height 19
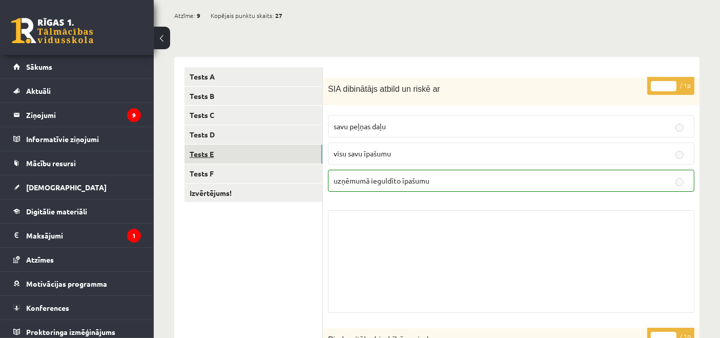
click at [297, 161] on link "Tests E" at bounding box center [253, 153] width 138 height 19
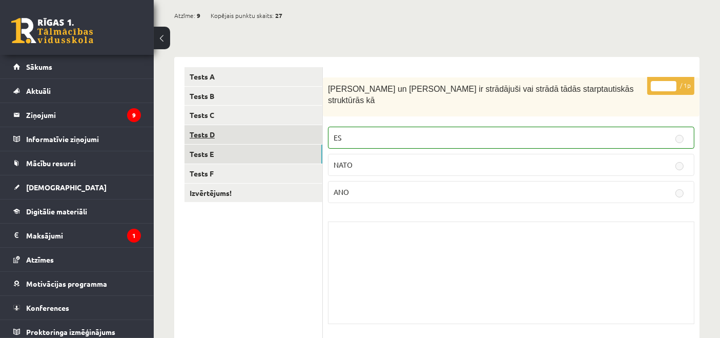
click at [309, 133] on link "Tests D" at bounding box center [253, 134] width 138 height 19
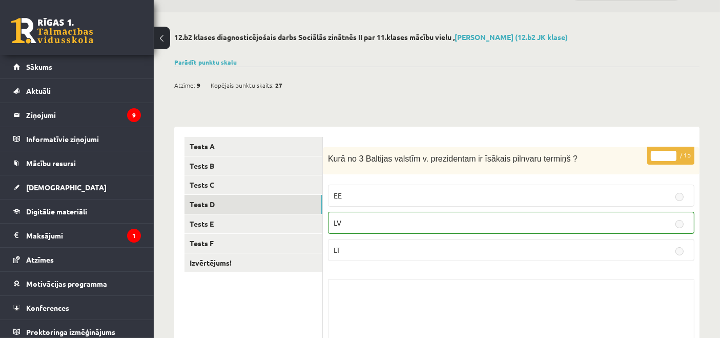
scroll to position [24, 0]
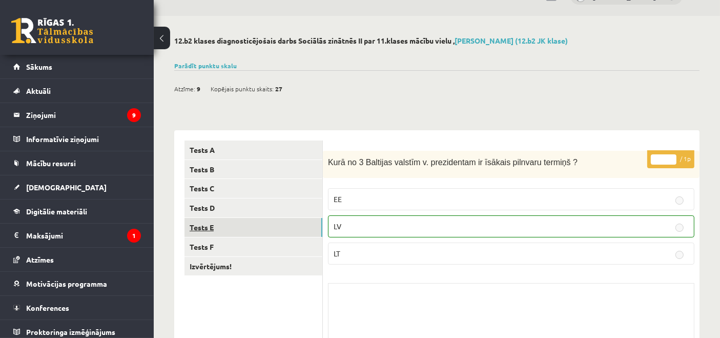
click at [272, 220] on link "Tests E" at bounding box center [253, 227] width 138 height 19
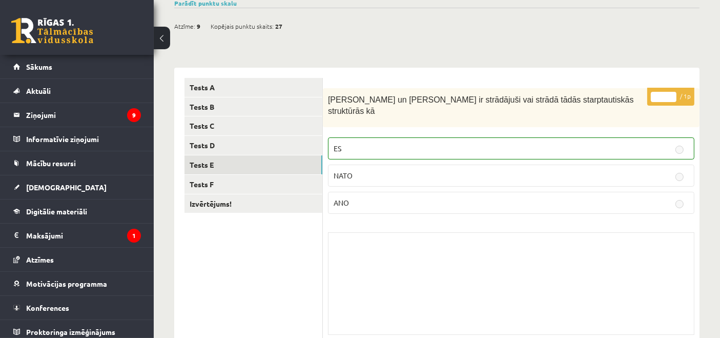
scroll to position [69, 0]
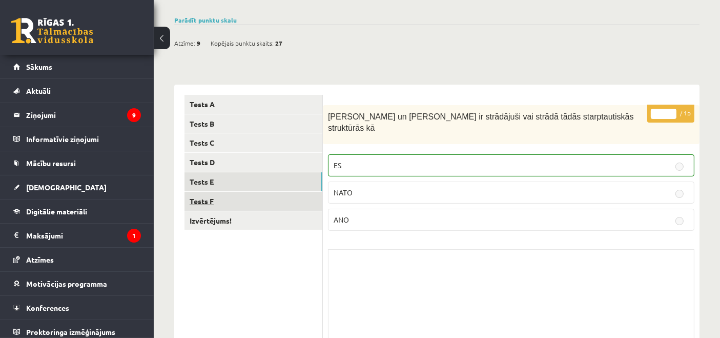
click at [281, 195] on link "Tests F" at bounding box center [253, 201] width 138 height 19
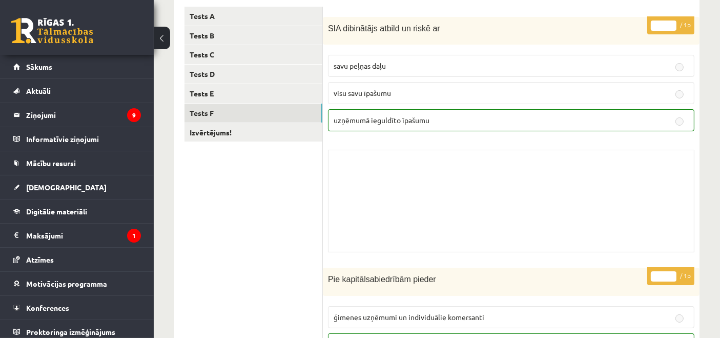
scroll to position [136, 0]
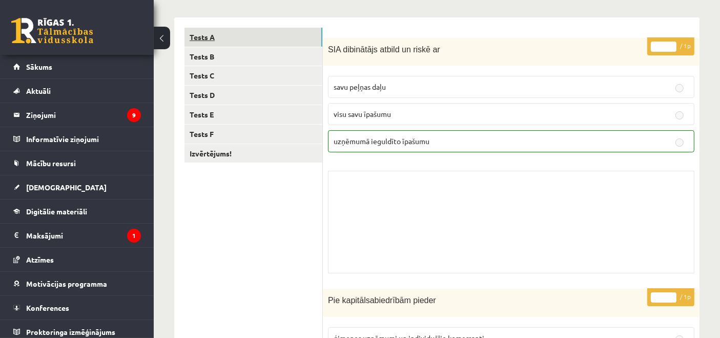
click at [315, 42] on link "Tests A" at bounding box center [253, 37] width 138 height 19
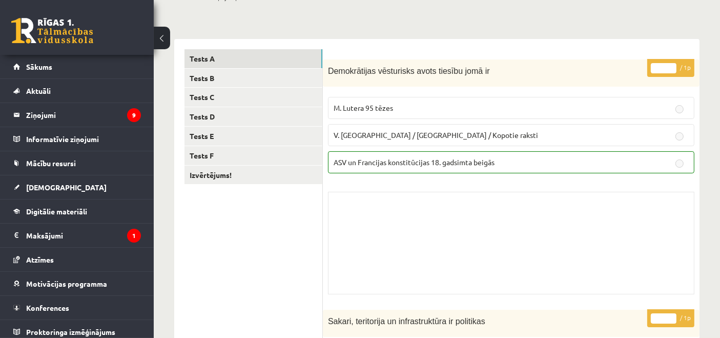
scroll to position [105, 0]
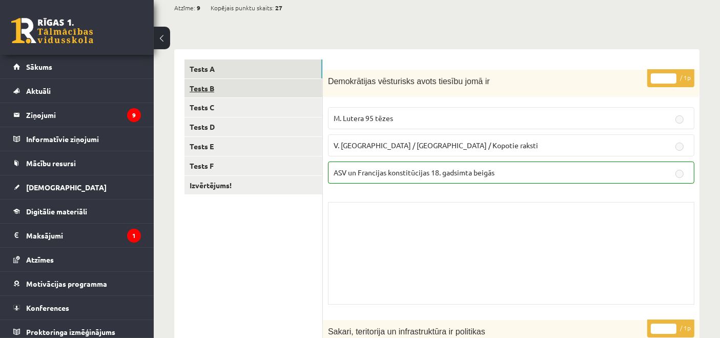
click at [290, 93] on link "Tests B" at bounding box center [253, 88] width 138 height 19
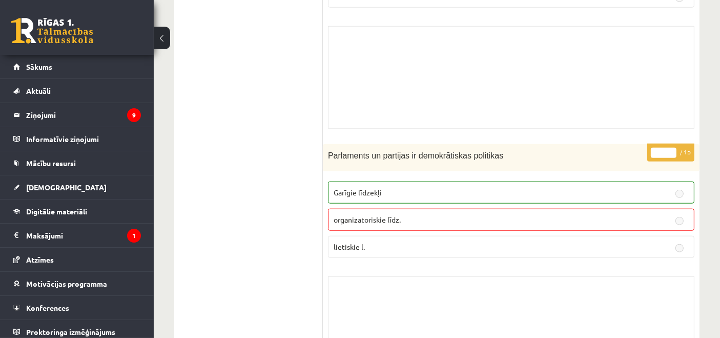
scroll to position [1104, 0]
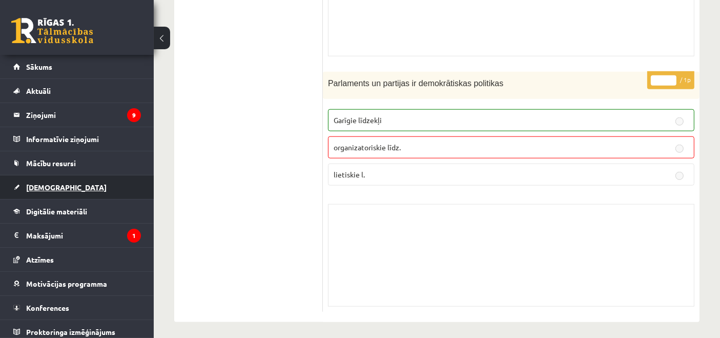
click at [73, 180] on link "[DEMOGRAPHIC_DATA]" at bounding box center [77, 187] width 128 height 24
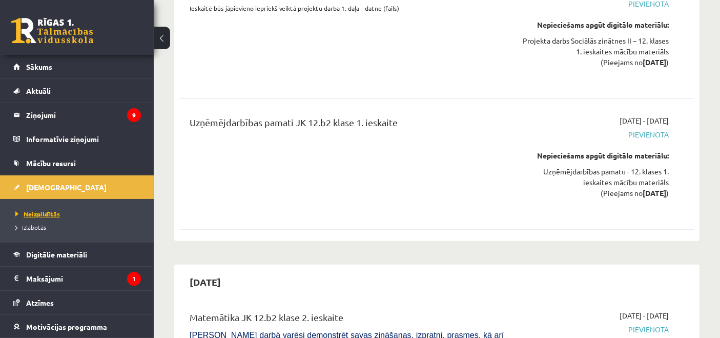
click at [52, 213] on span "Neizpildītās" at bounding box center [37, 214] width 45 height 8
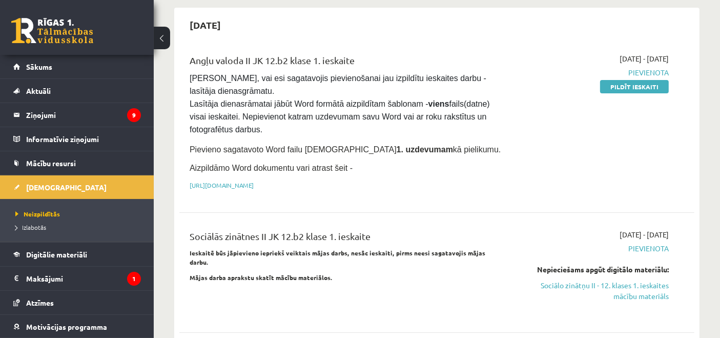
scroll to position [100, 0]
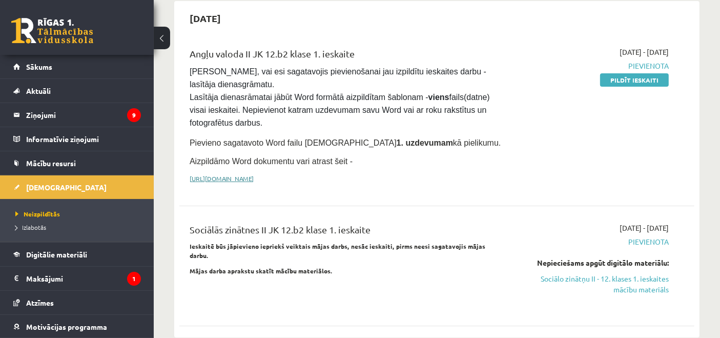
click at [254, 174] on link "https://drive.google.com/drive/folders/1IHE_ip15KOAbO2Se1NDGwZ2e__vlzPUf?usp=sh…" at bounding box center [222, 178] width 64 height 8
